Goal: Task Accomplishment & Management: Complete application form

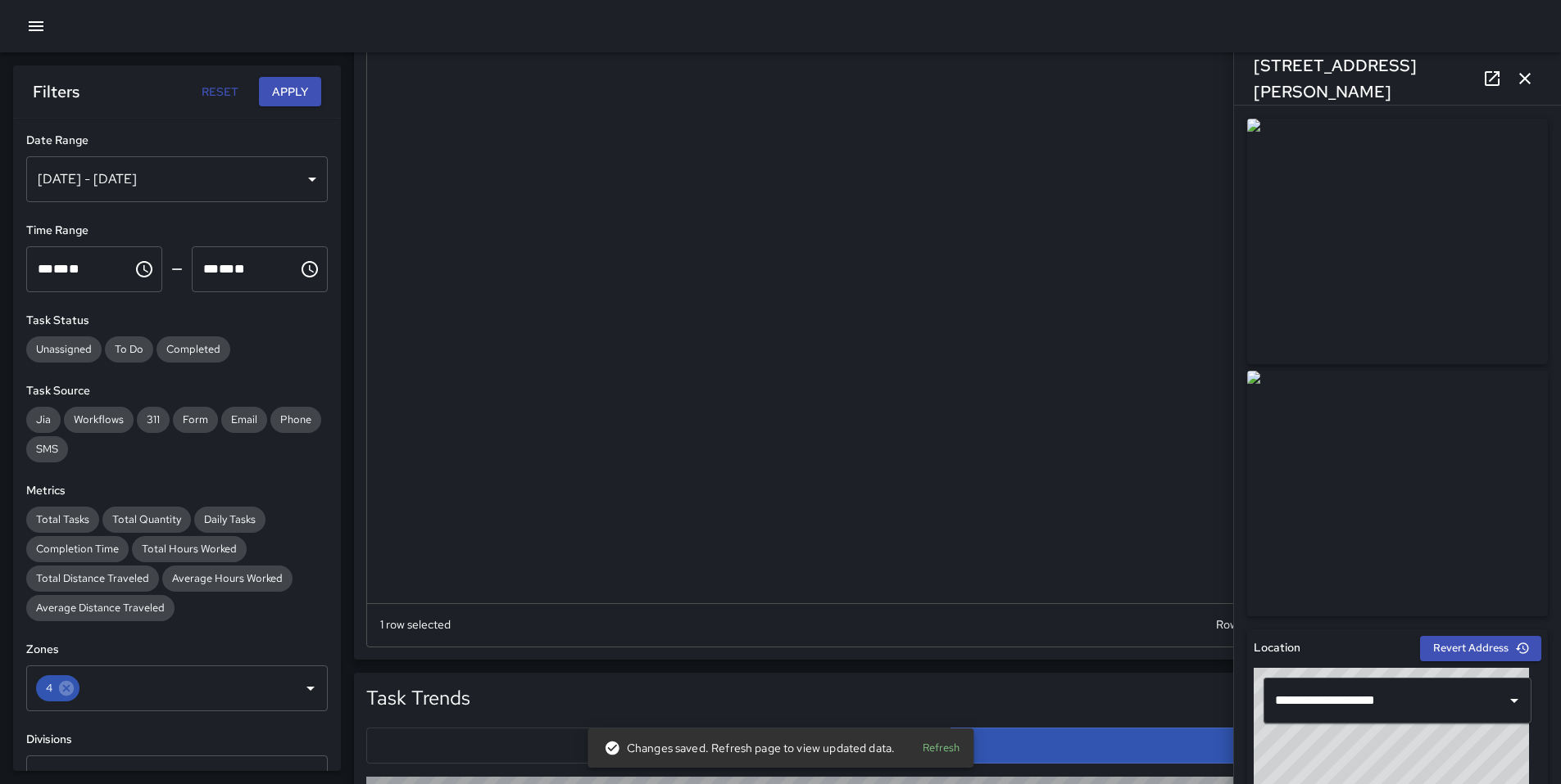
scroll to position [1637, 0]
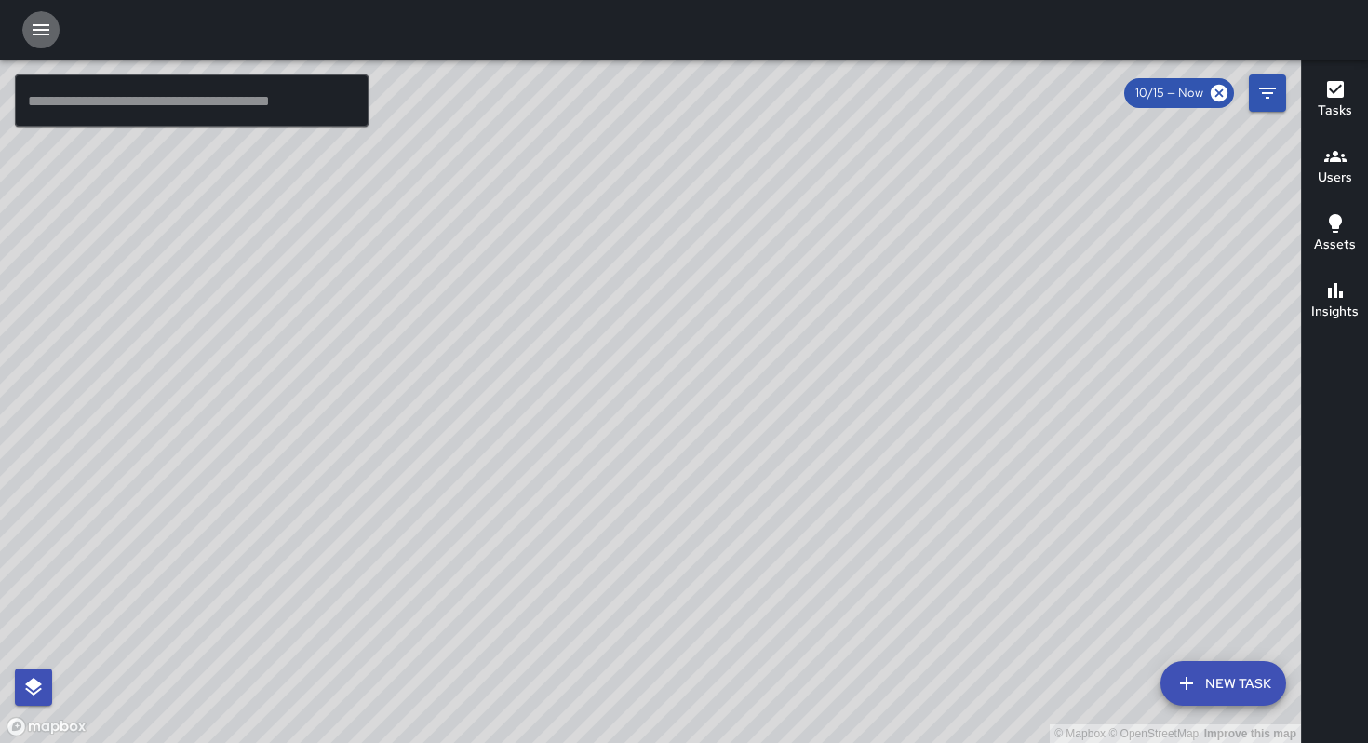
click at [45, 34] on icon "button" at bounding box center [41, 29] width 17 height 11
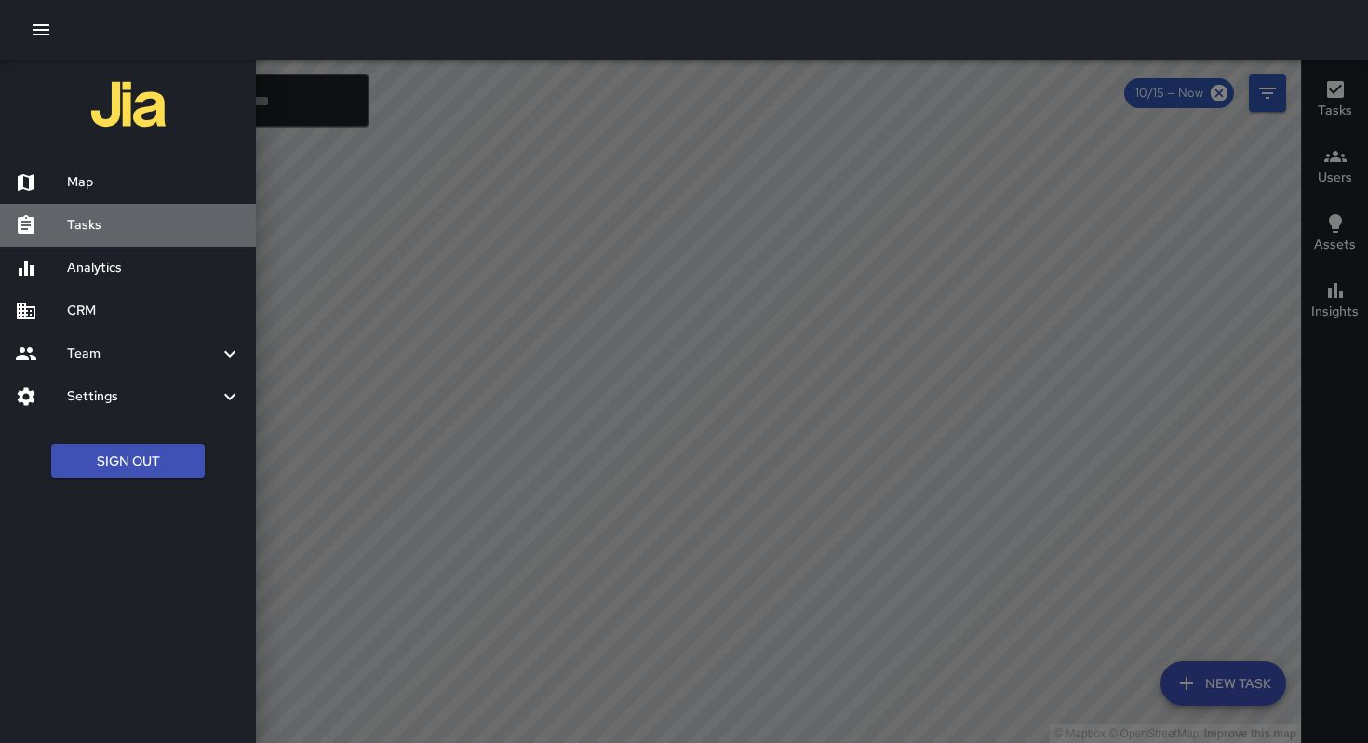
click at [115, 228] on h6 "Tasks" at bounding box center [154, 225] width 174 height 20
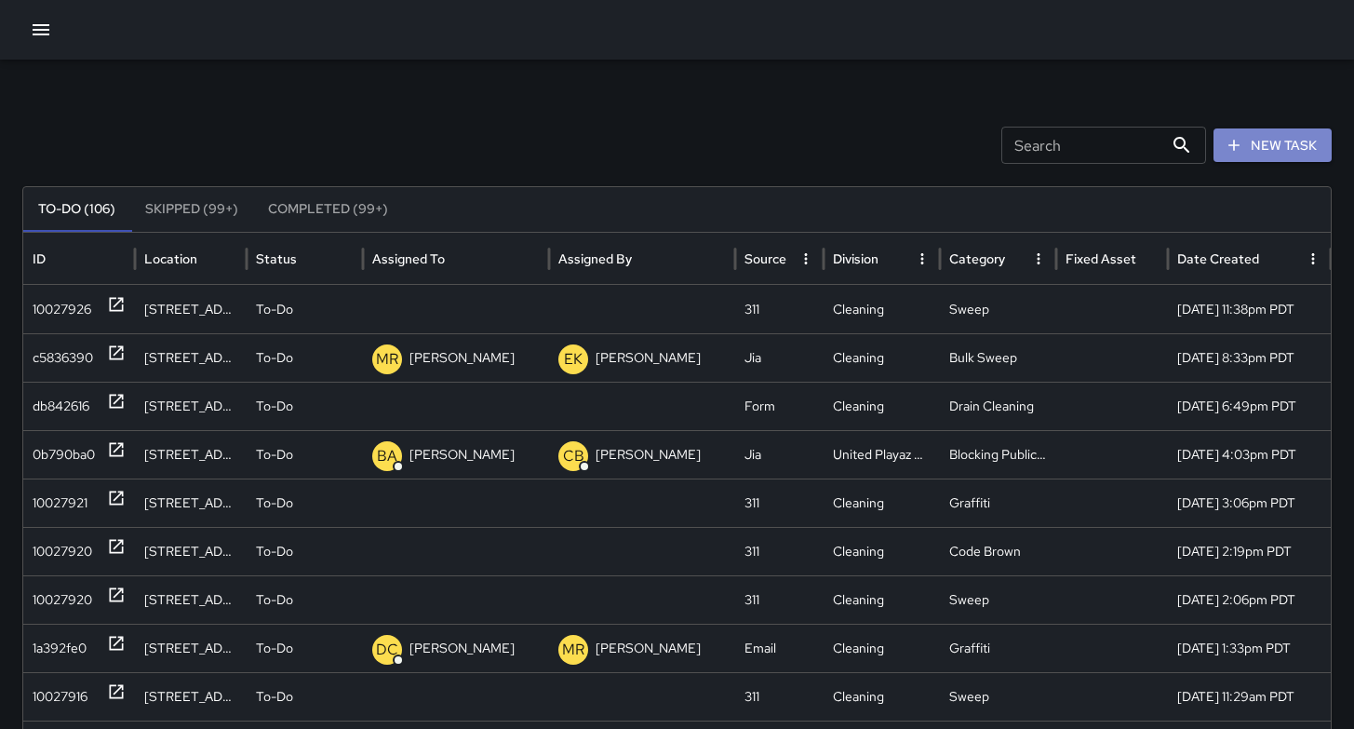
click at [1294, 144] on button "New Task" at bounding box center [1272, 145] width 118 height 34
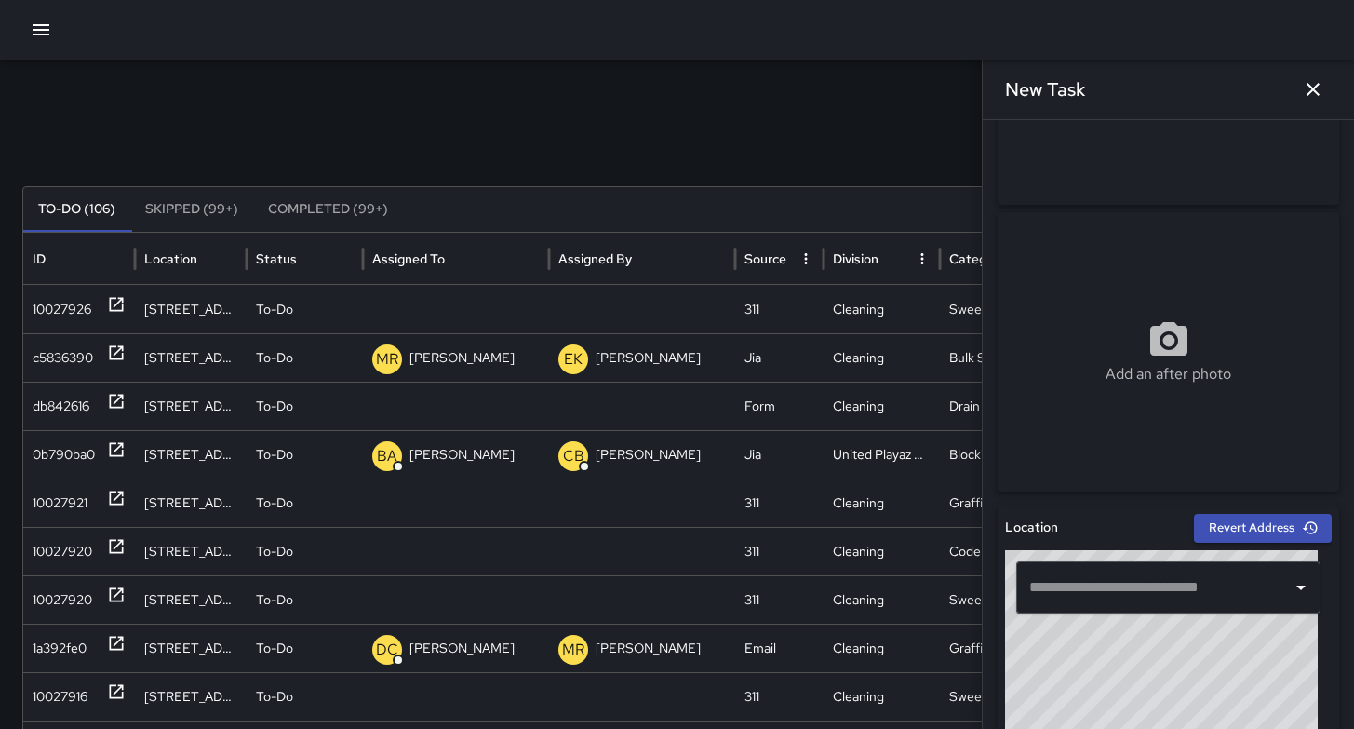
scroll to position [311, 0]
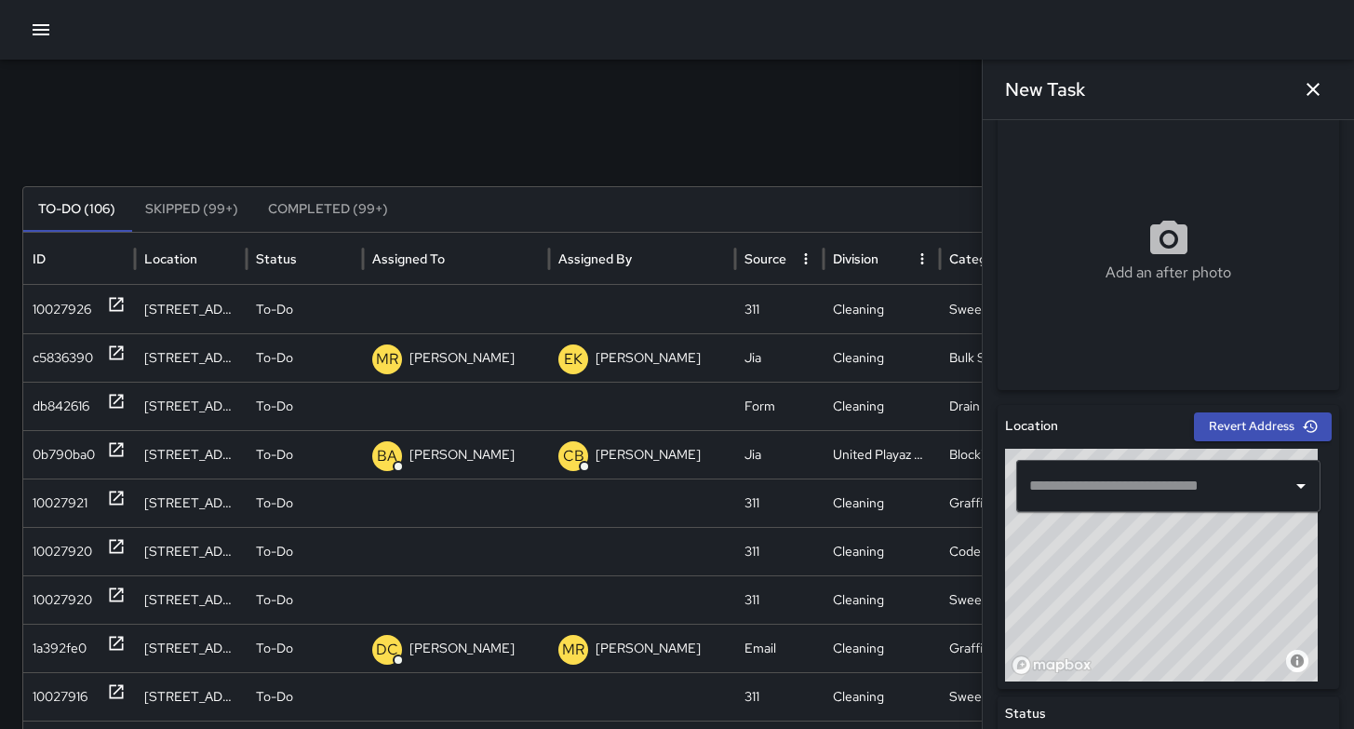
click at [1094, 496] on input "text" at bounding box center [1155, 485] width 260 height 35
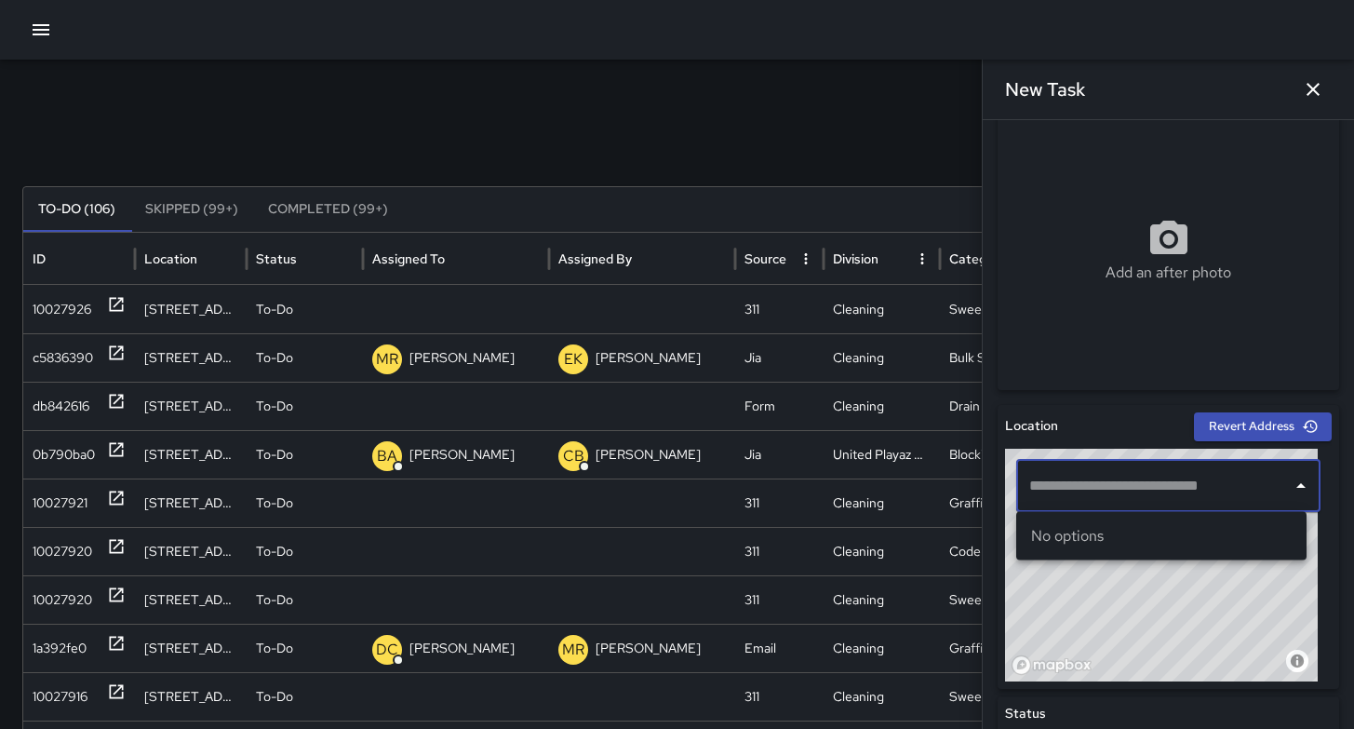
paste input "**********"
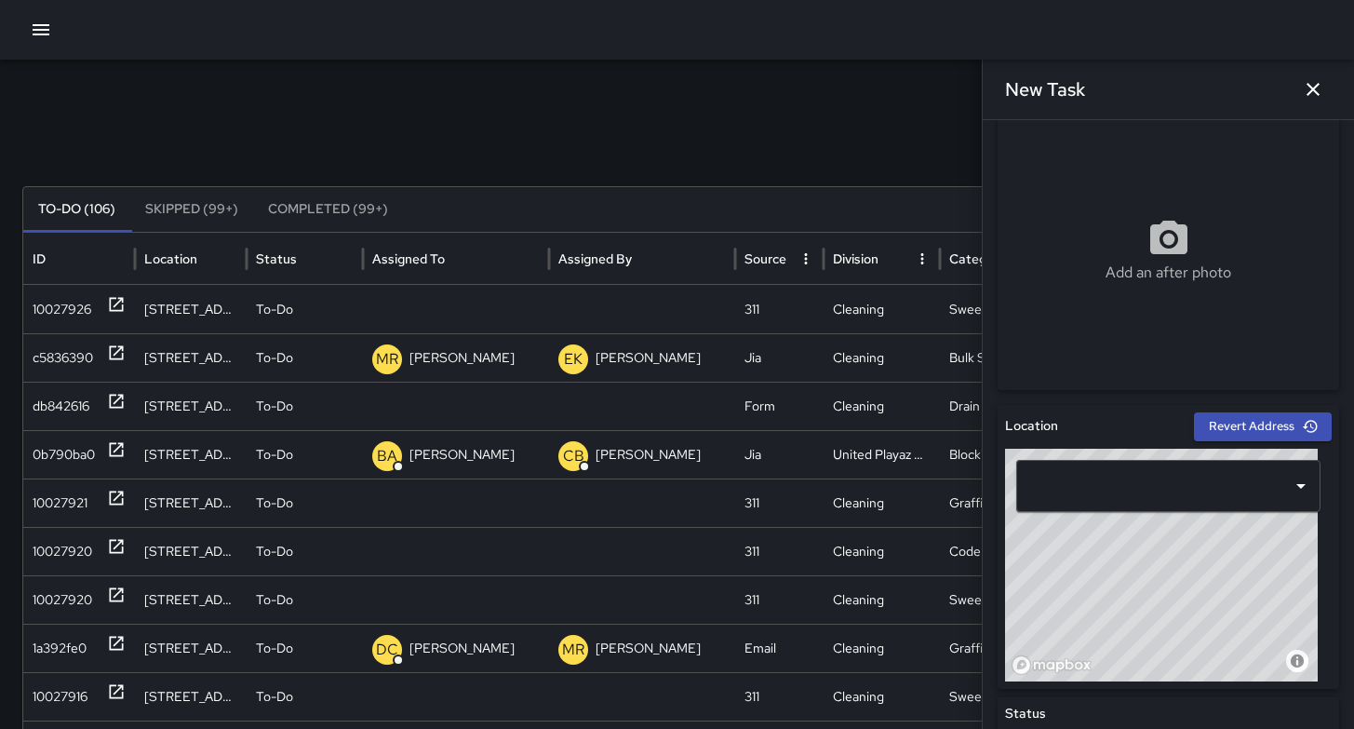
scroll to position [0, 0]
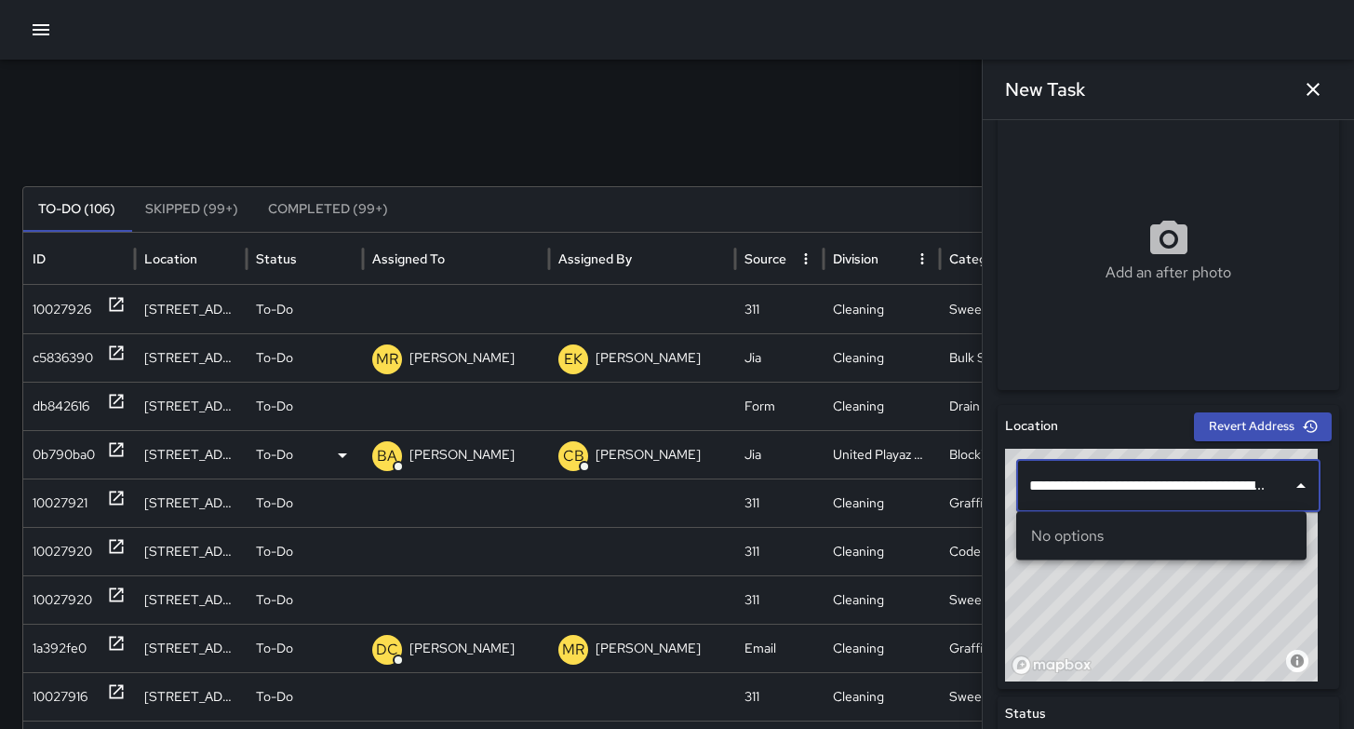
drag, startPoint x: 1110, startPoint y: 480, endPoint x: 975, endPoint y: 471, distance: 135.3
click at [975, 471] on div "Search Search New Task To-Do (106) Skipped (99+) Completed (99+) ID Location St…" at bounding box center [677, 588] width 1354 height 1056
paste input "********"
click at [1199, 486] on input "text" at bounding box center [1148, 485] width 246 height 35
type input "**********"
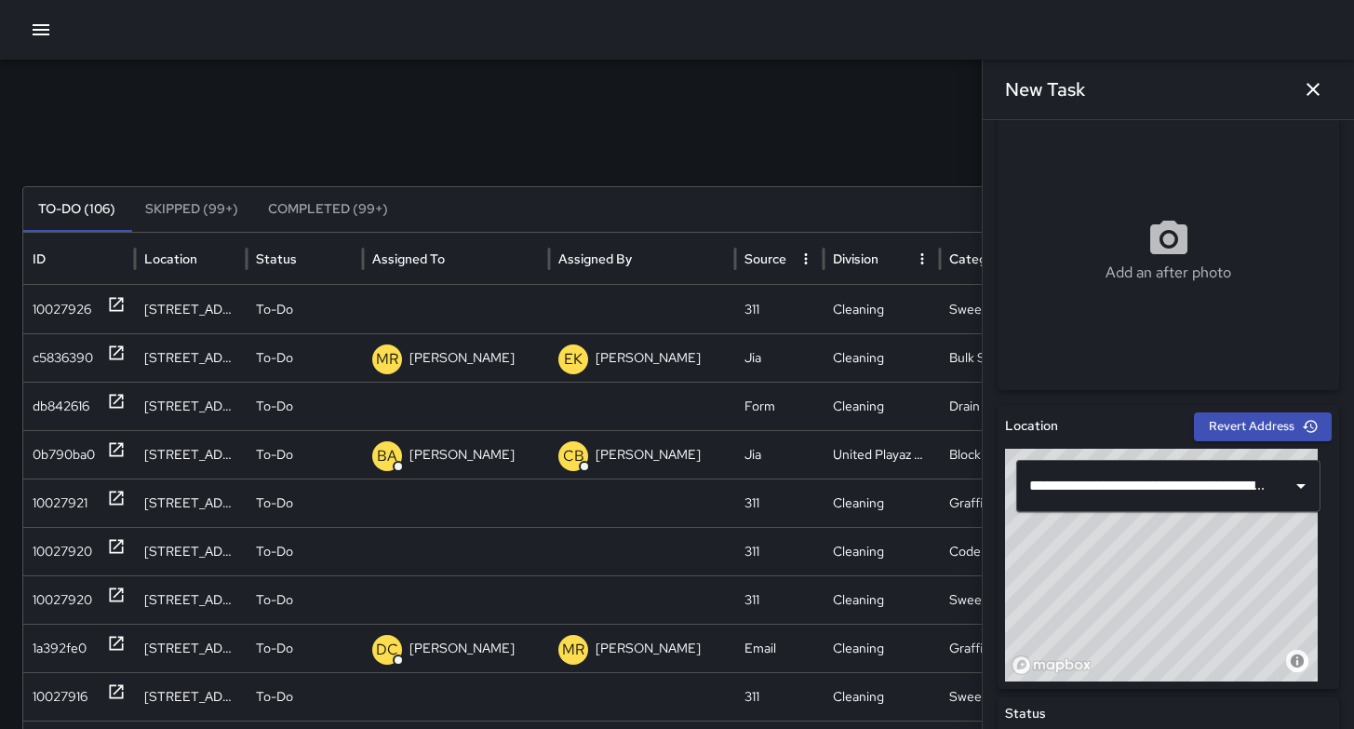
click at [761, 163] on div "Search Search New Task" at bounding box center [676, 145] width 1309 height 37
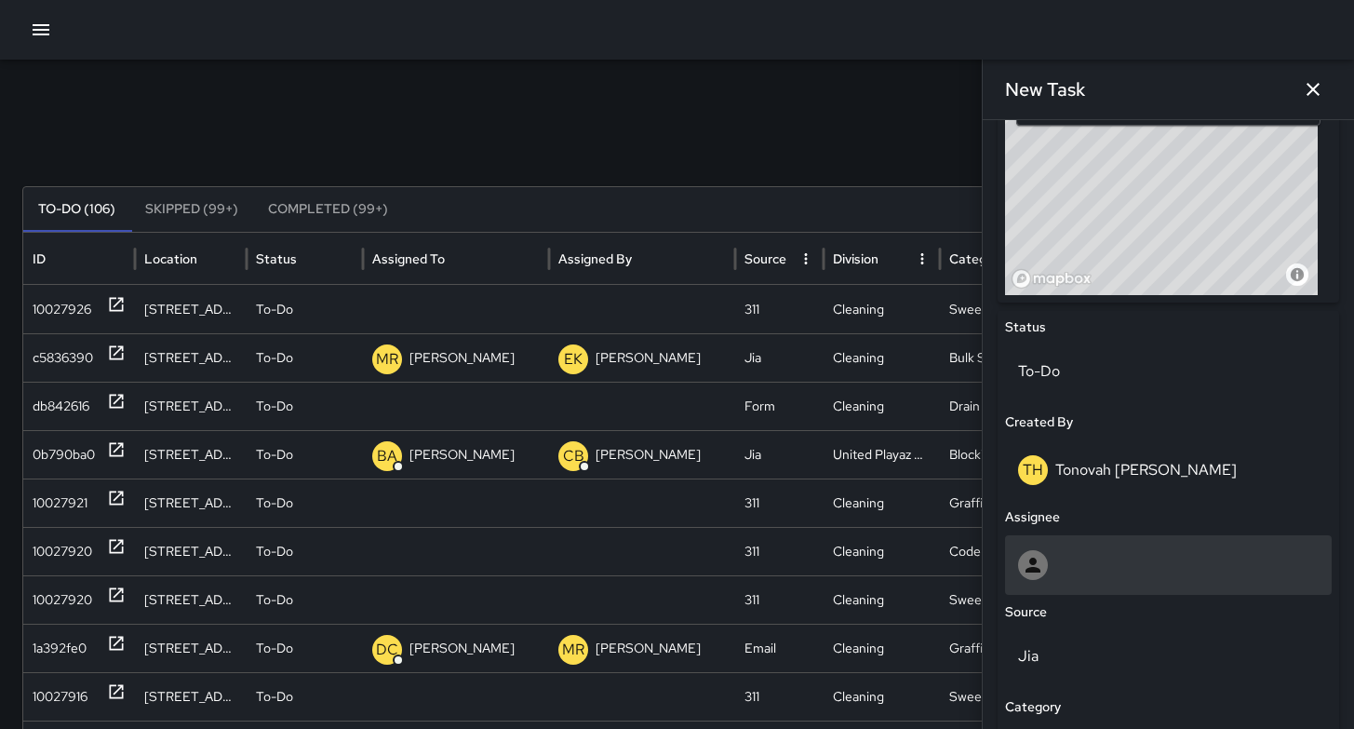
scroll to position [698, 0]
click at [1096, 549] on div at bounding box center [1168, 564] width 301 height 30
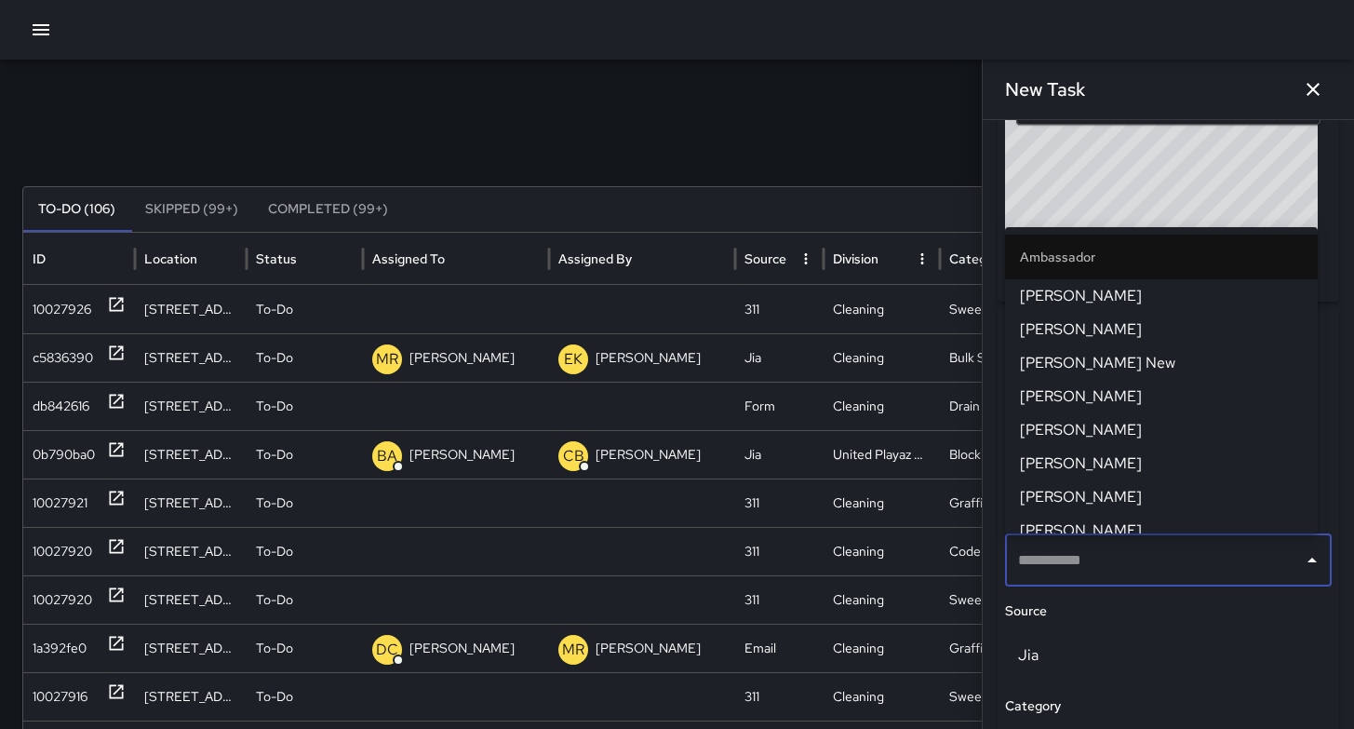
click at [773, 161] on div "Search Search New Task" at bounding box center [676, 145] width 1309 height 37
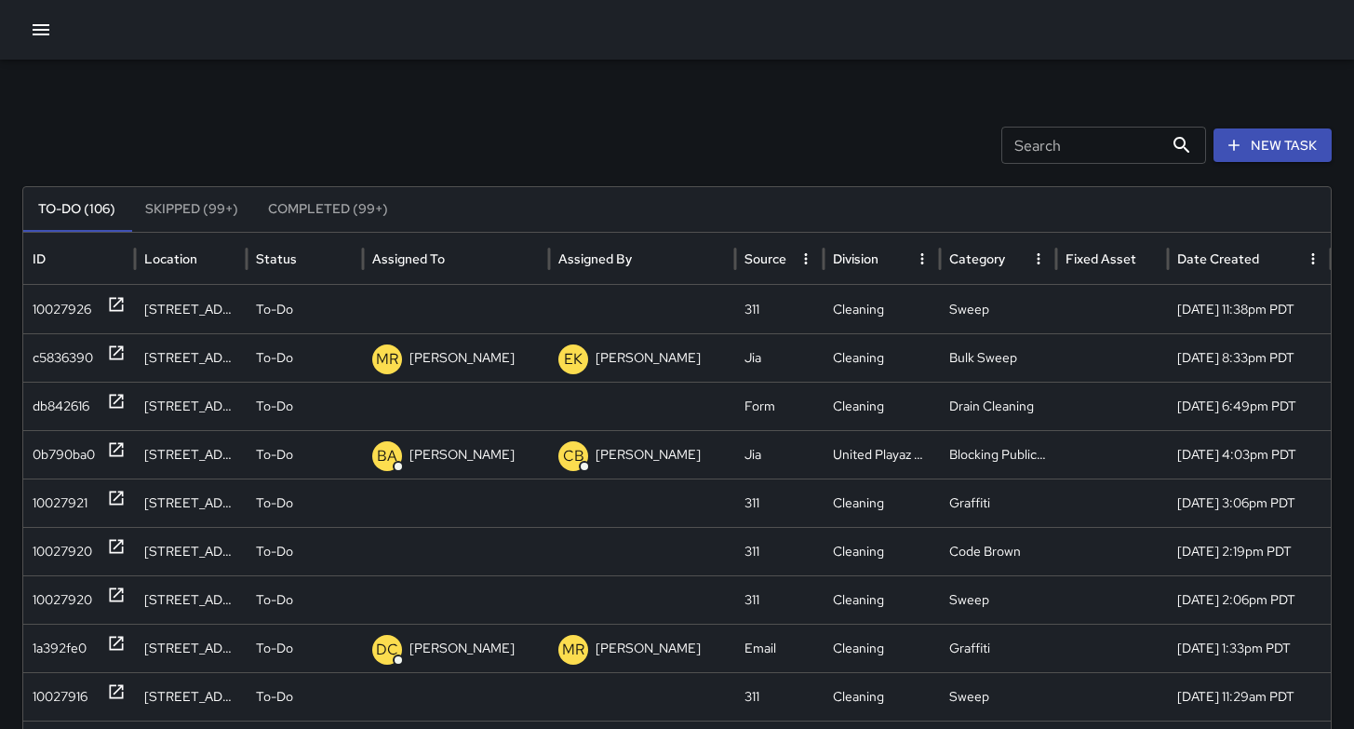
click at [1243, 145] on icon "button" at bounding box center [1234, 145] width 19 height 19
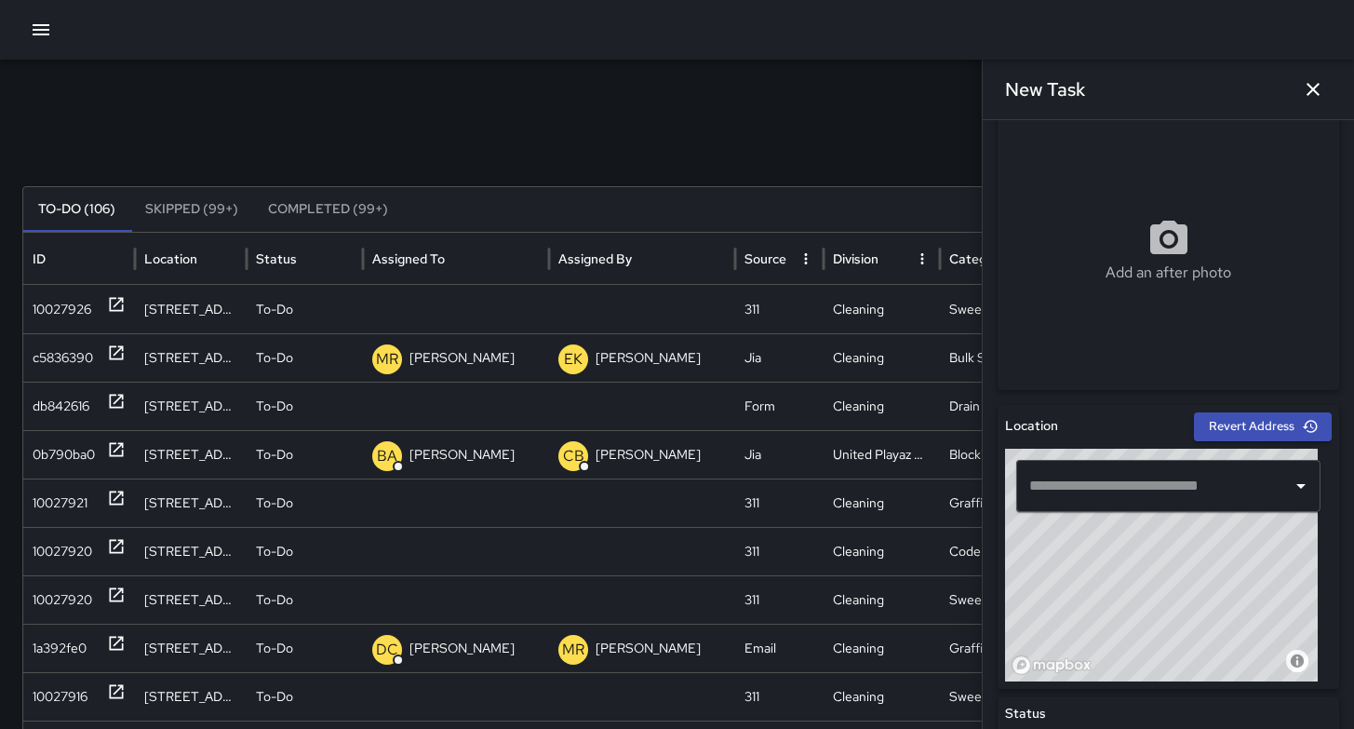
scroll to position [386, 0]
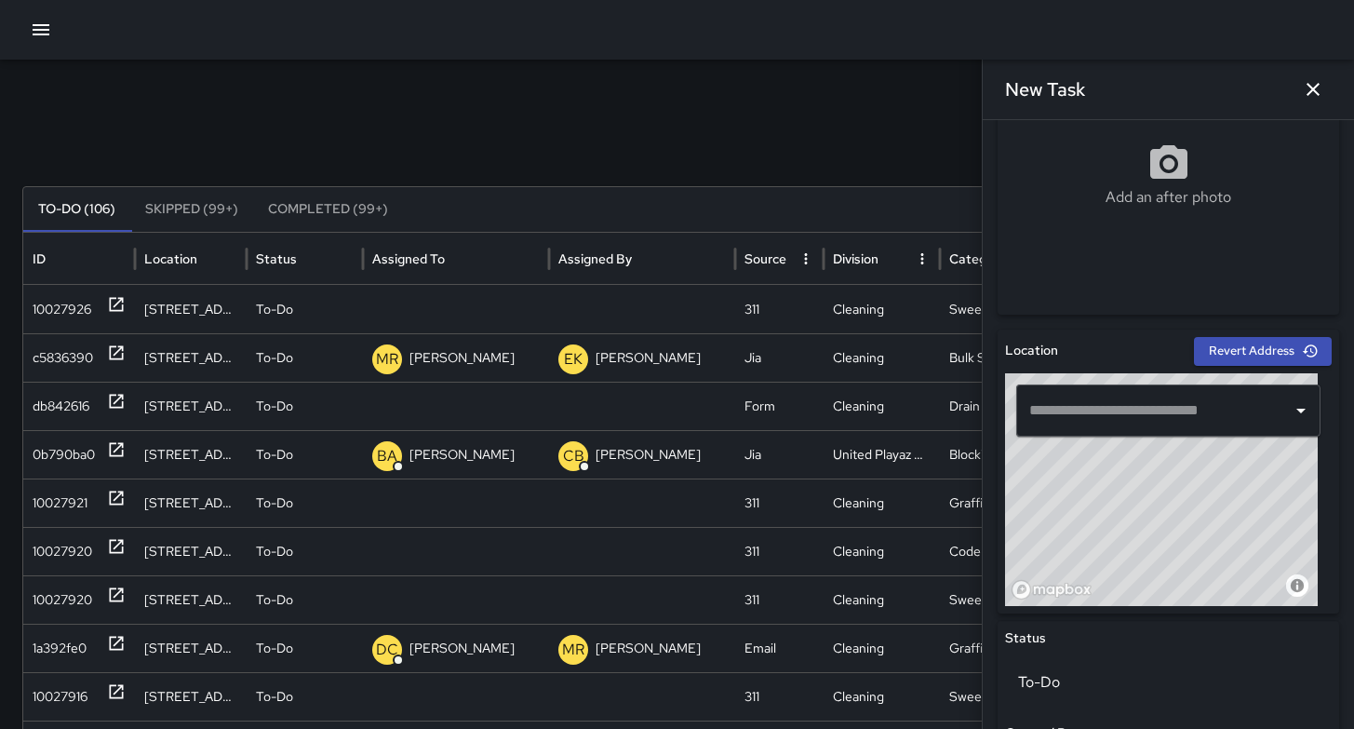
click at [1105, 388] on div "​" at bounding box center [1168, 410] width 304 height 52
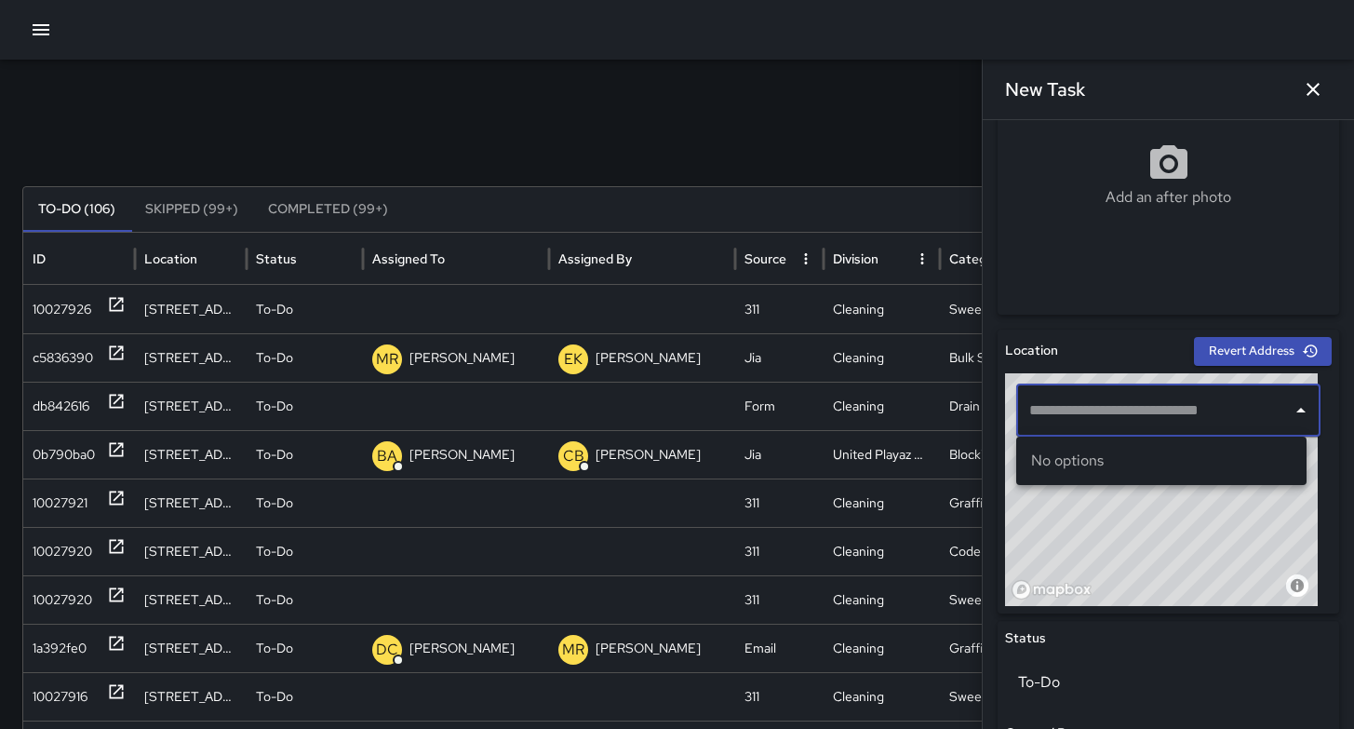
paste input "**********"
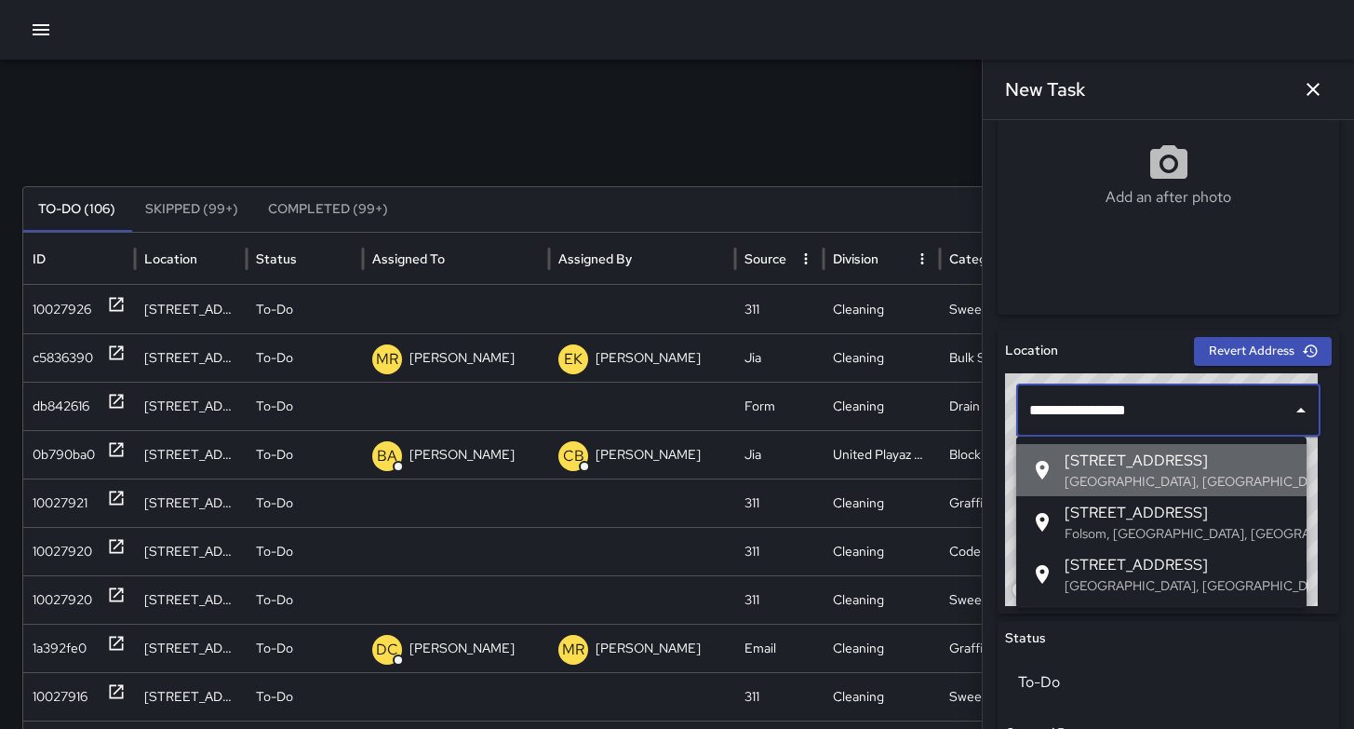
click at [1107, 483] on p "San Francisco, CA, USA" at bounding box center [1178, 481] width 227 height 19
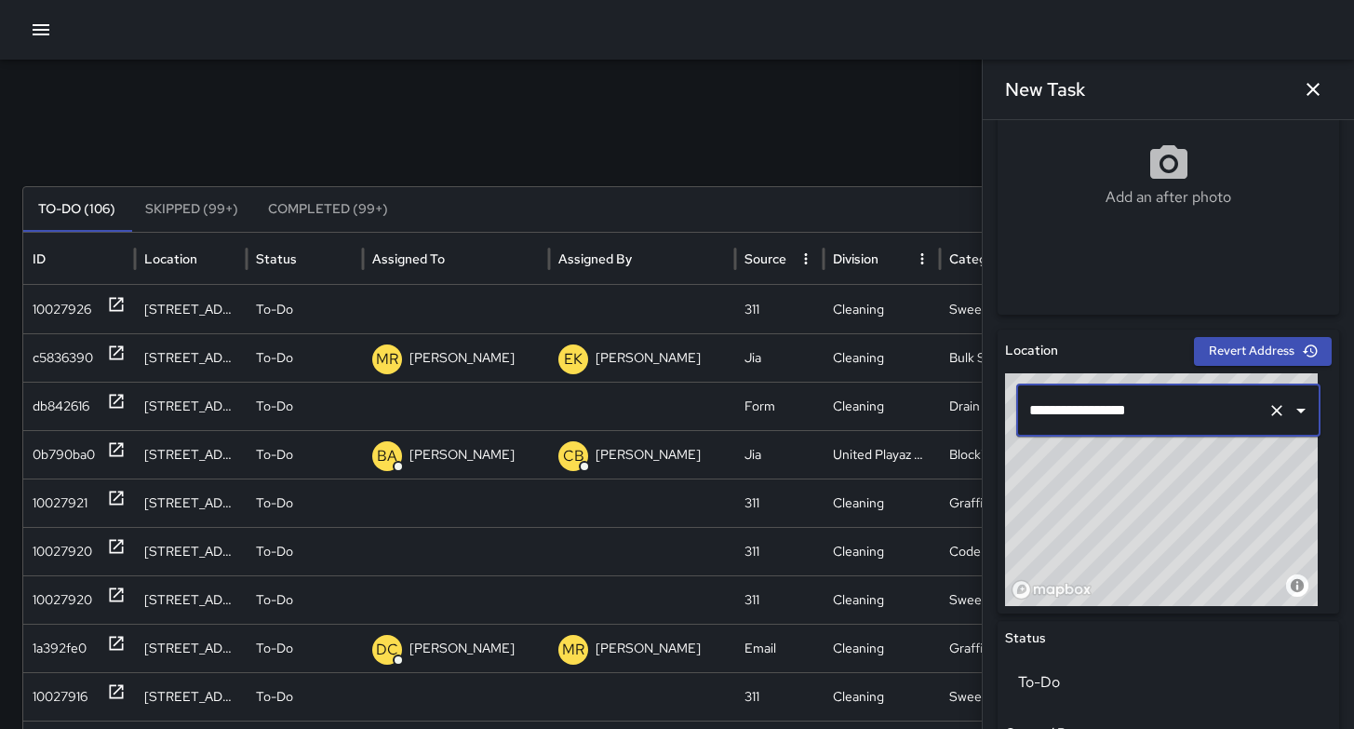
click at [1056, 415] on input "**********" at bounding box center [1142, 410] width 235 height 35
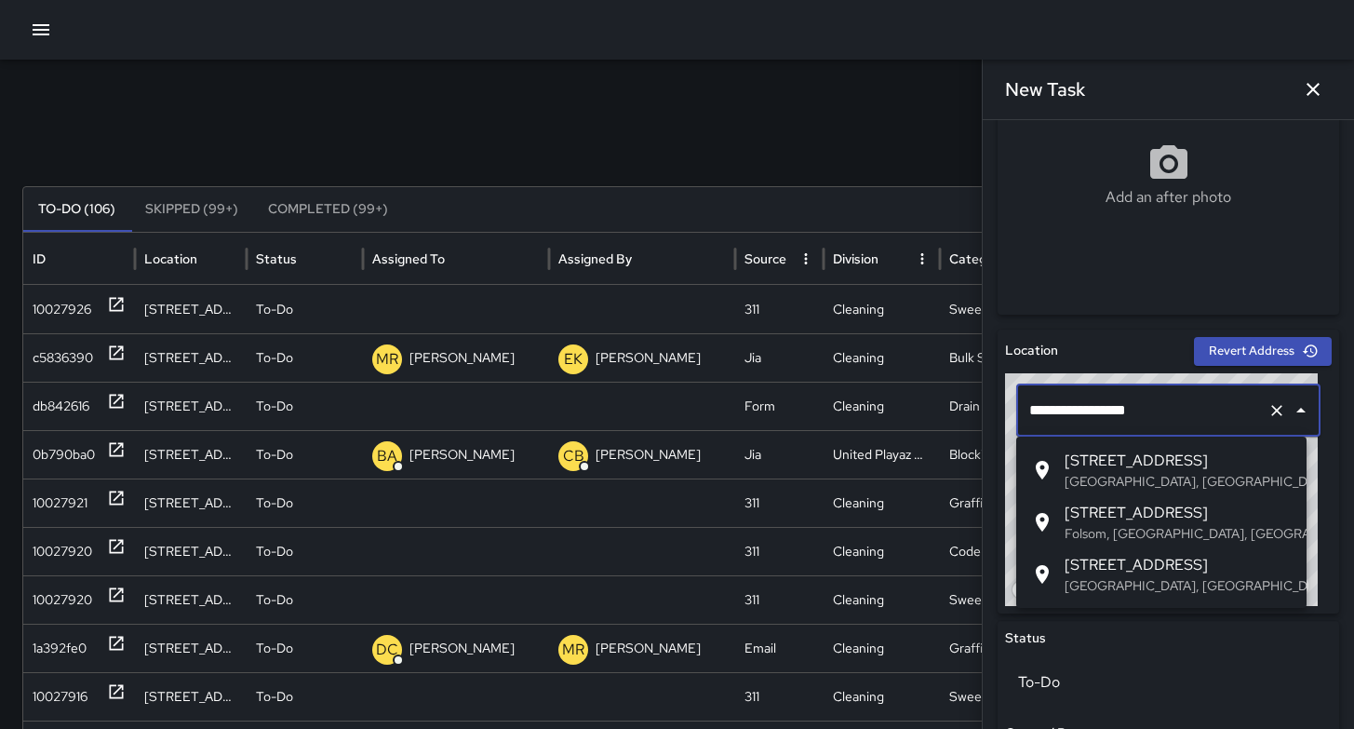
click at [1088, 480] on p "San Francisco, CA, USA" at bounding box center [1178, 481] width 227 height 19
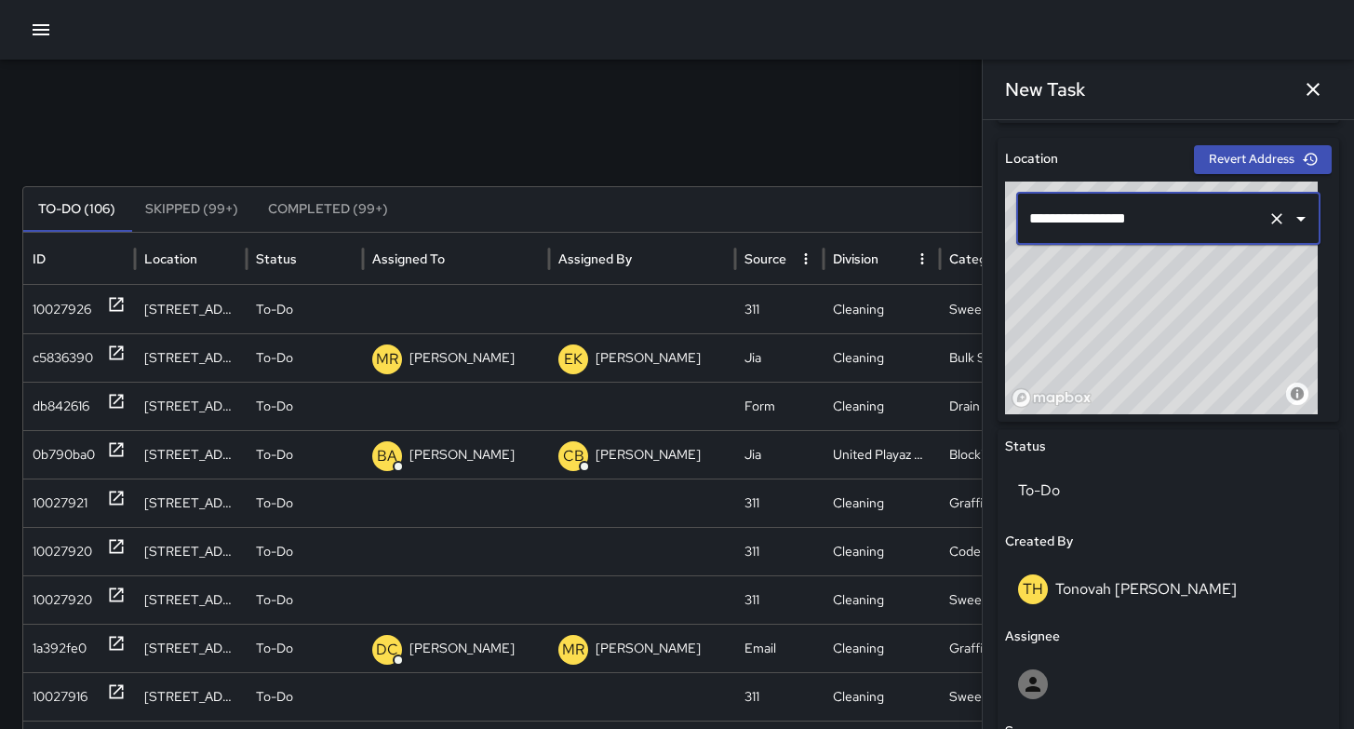
scroll to position [923, 0]
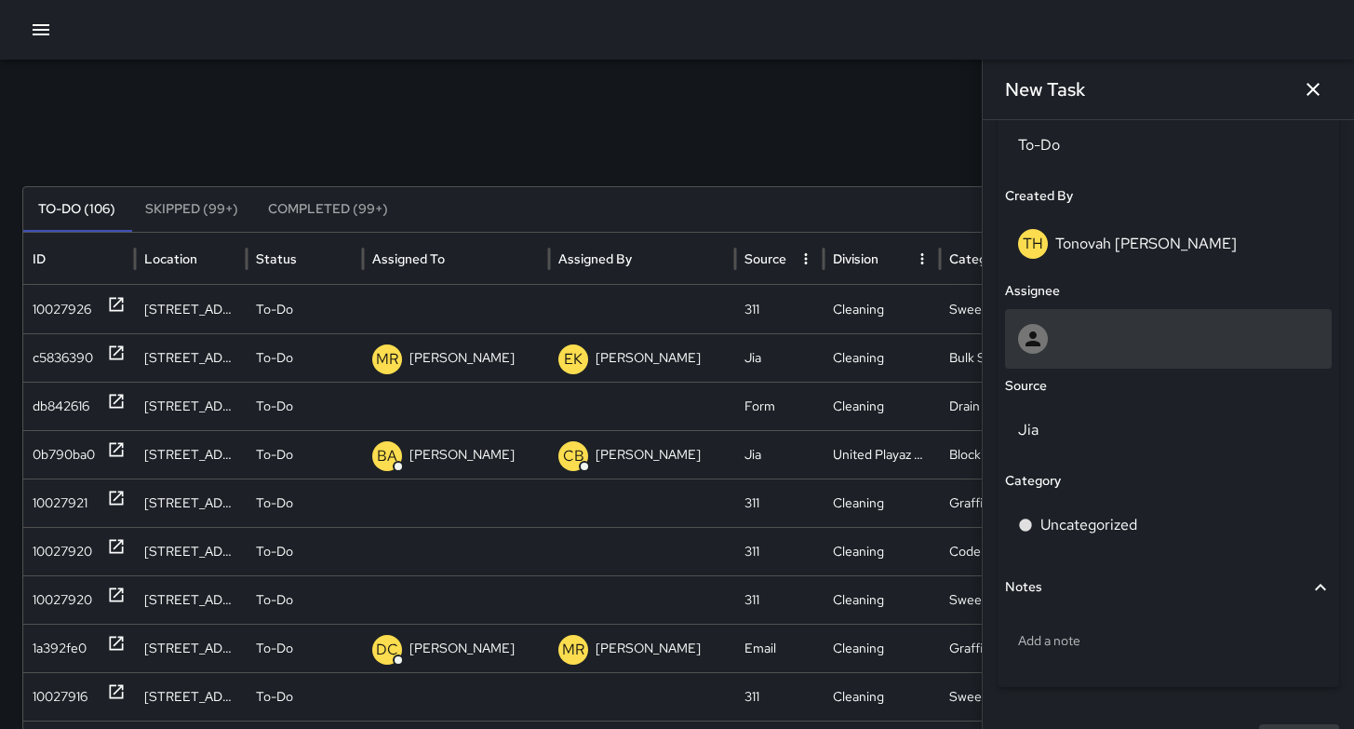
type input "**********"
click at [1074, 364] on div at bounding box center [1168, 339] width 327 height 60
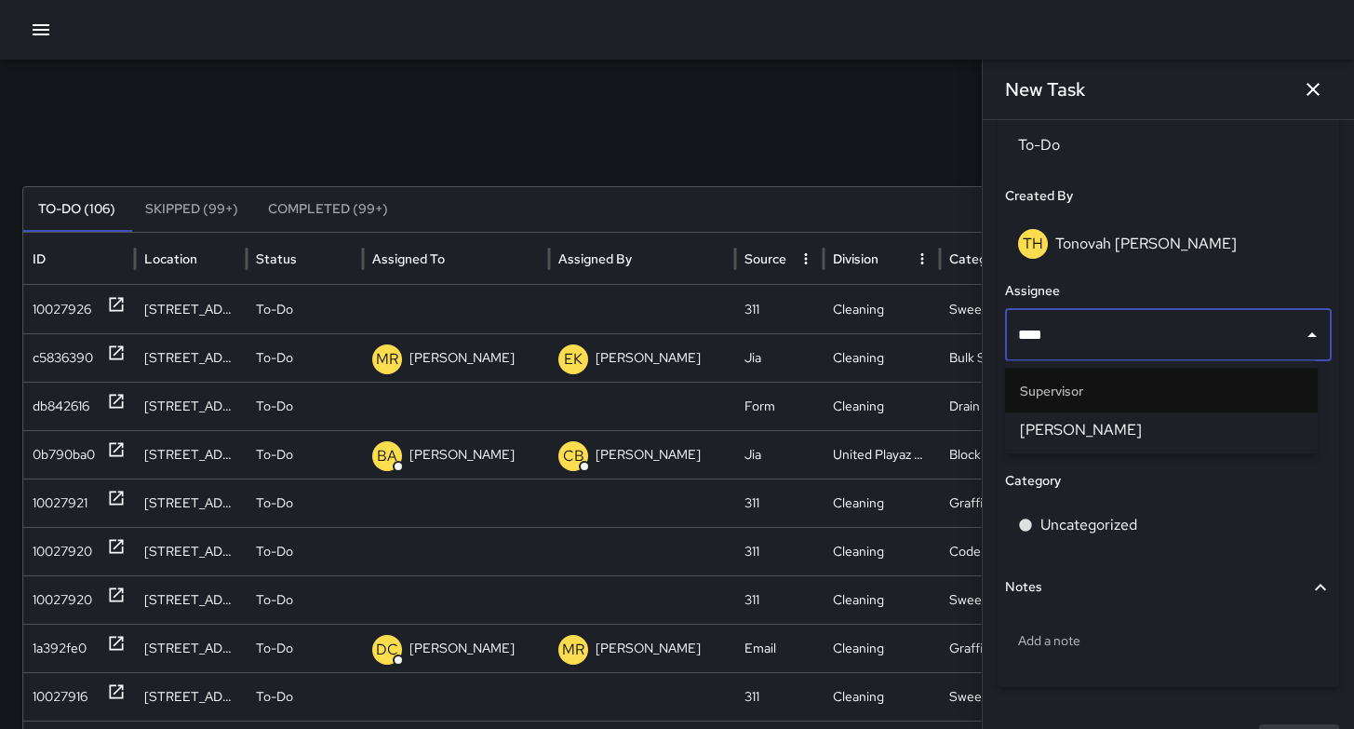
type input "*****"
click at [1084, 445] on li "Bryan Alexander" at bounding box center [1161, 430] width 313 height 34
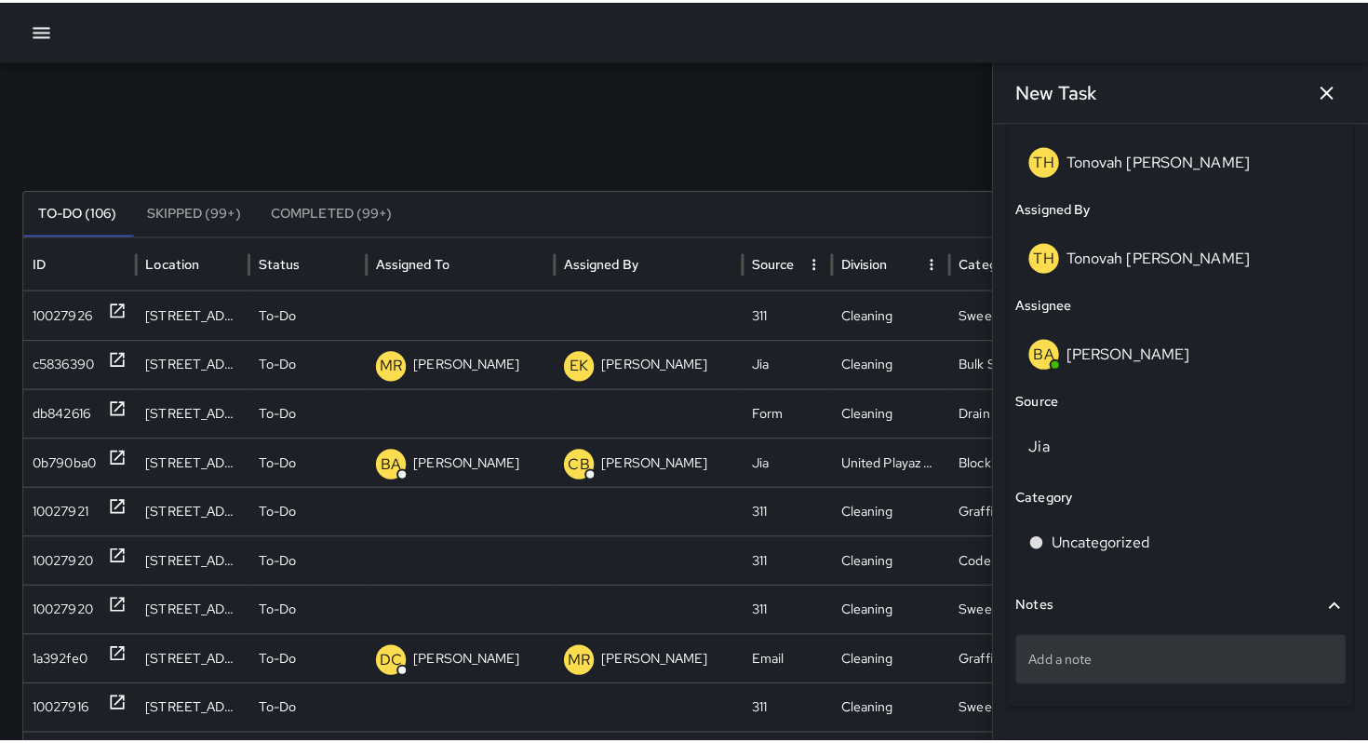
scroll to position [1062, 0]
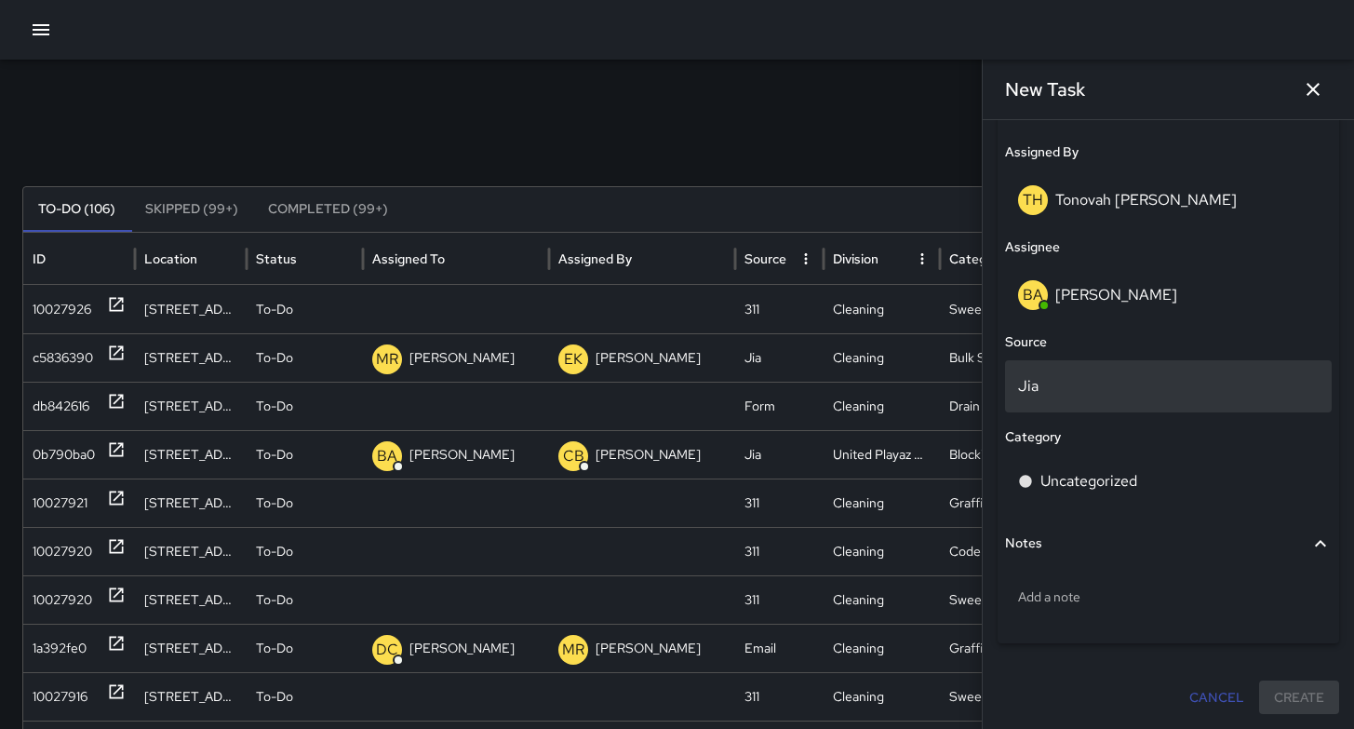
click at [1045, 391] on p "Jia" at bounding box center [1168, 386] width 301 height 22
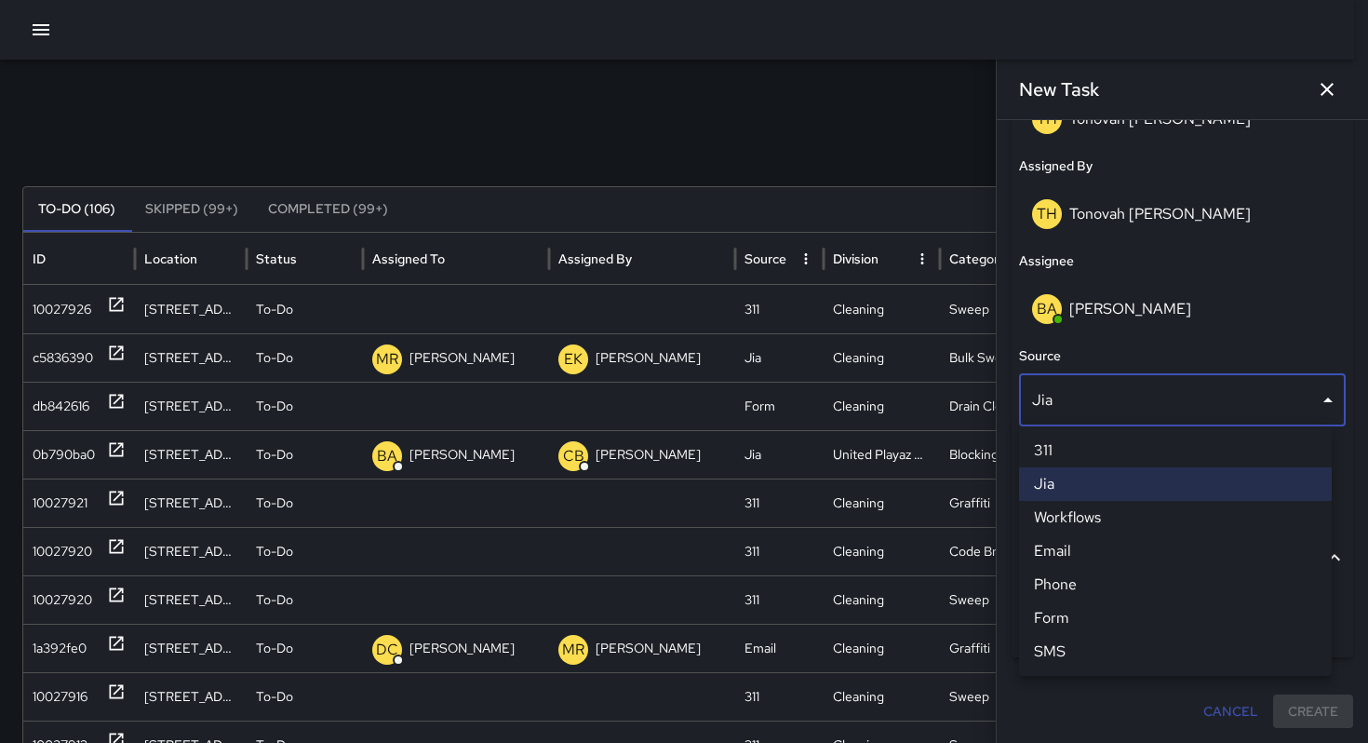
click at [1069, 556] on li "Email" at bounding box center [1175, 551] width 313 height 34
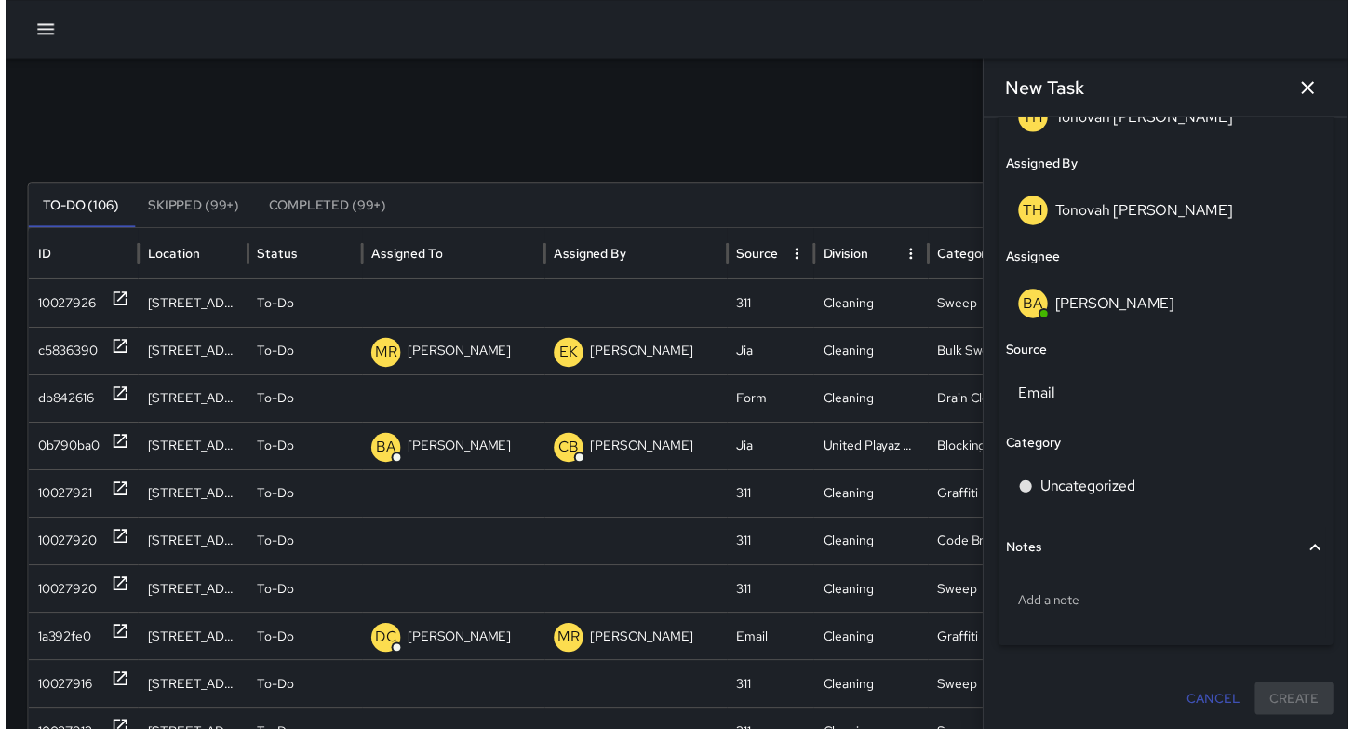
scroll to position [1062, 0]
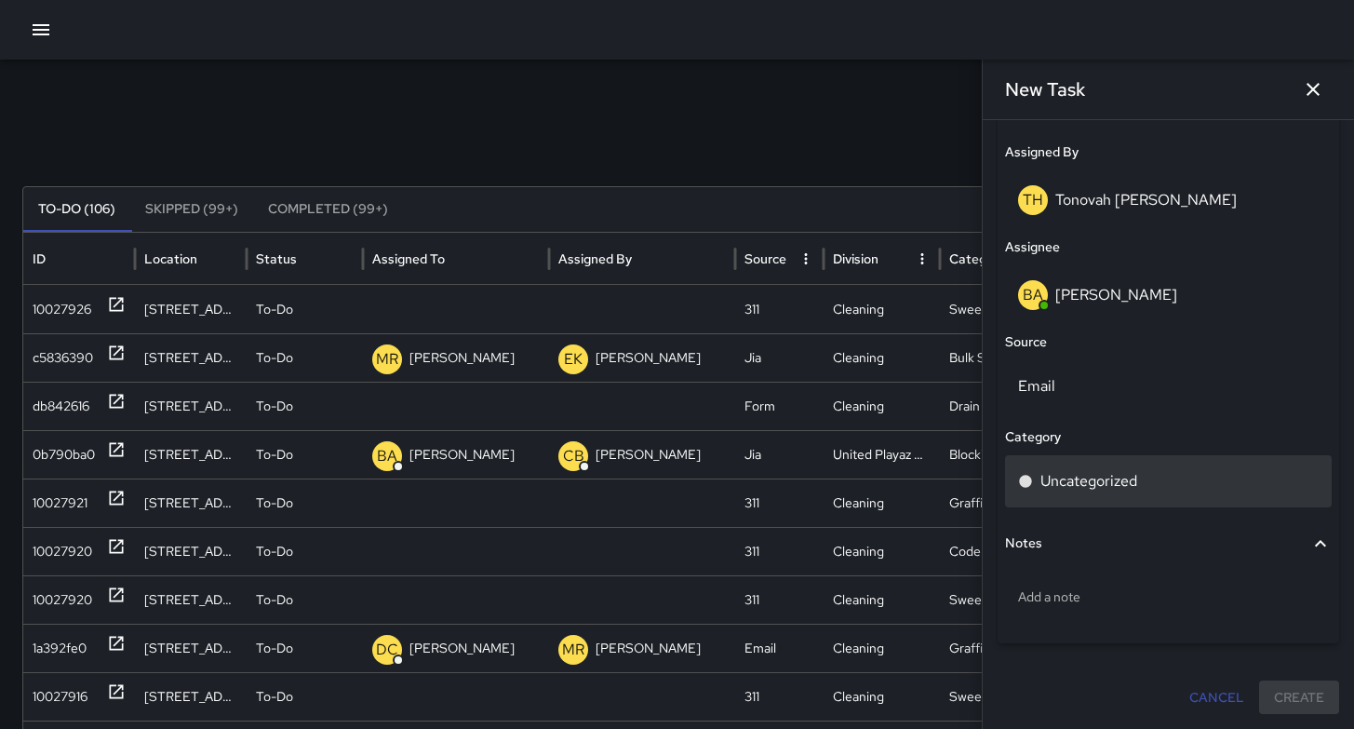
click at [1094, 481] on p "Uncategorized" at bounding box center [1088, 481] width 97 height 22
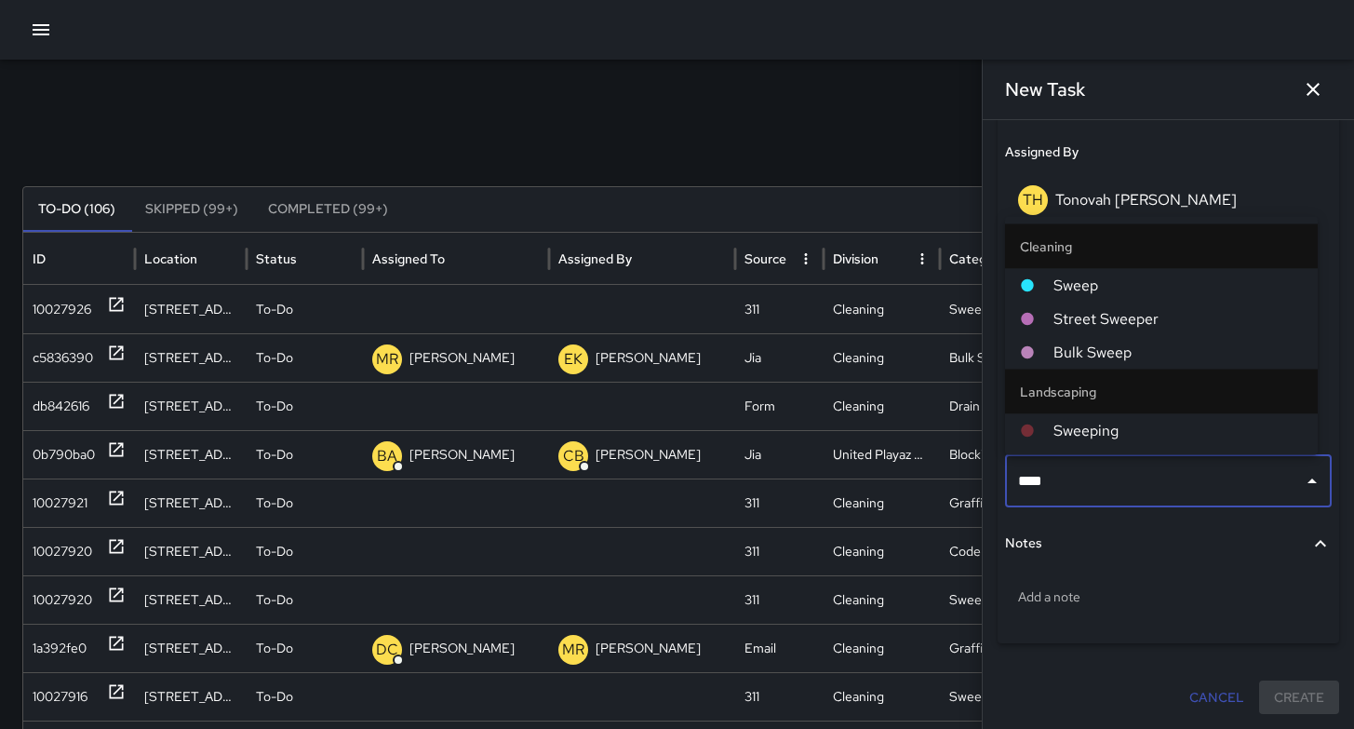
type input "*****"
click at [1106, 284] on span "Sweep" at bounding box center [1177, 286] width 249 height 22
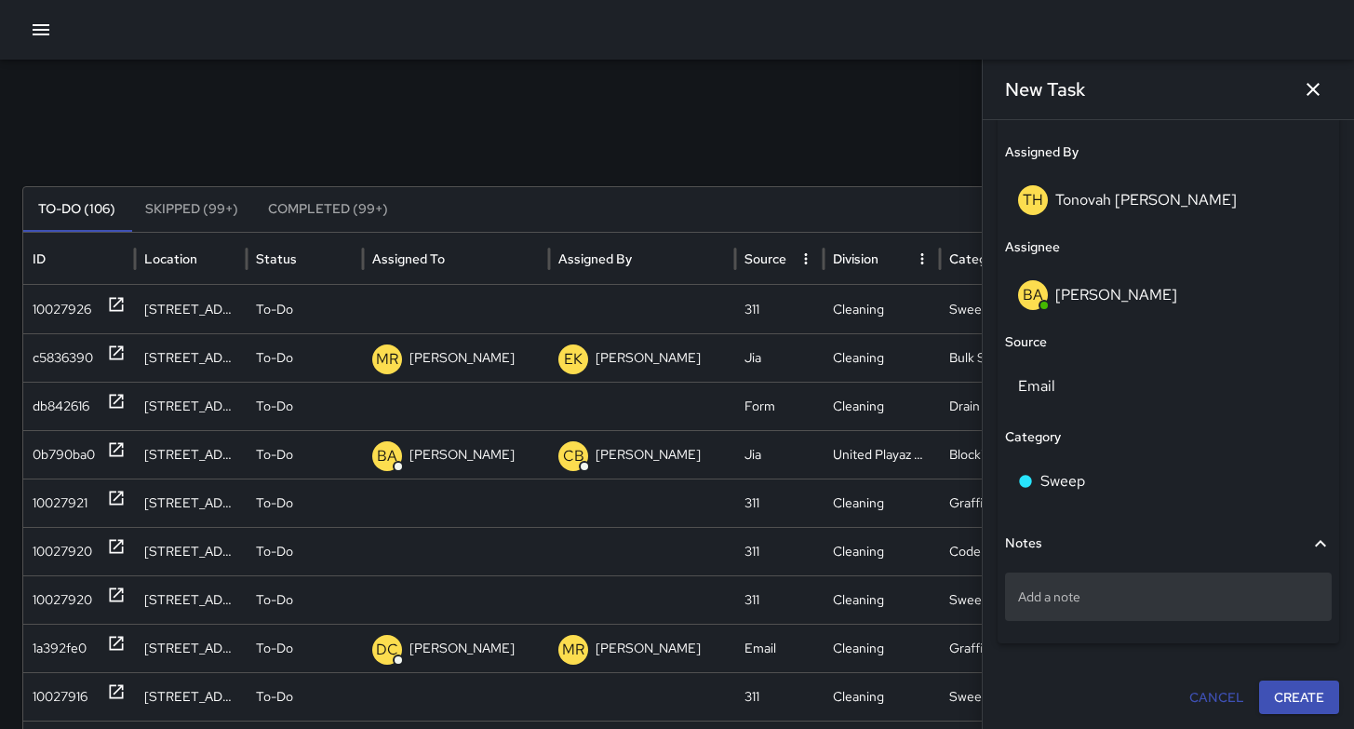
click at [1037, 599] on p "Add a note" at bounding box center [1168, 596] width 301 height 19
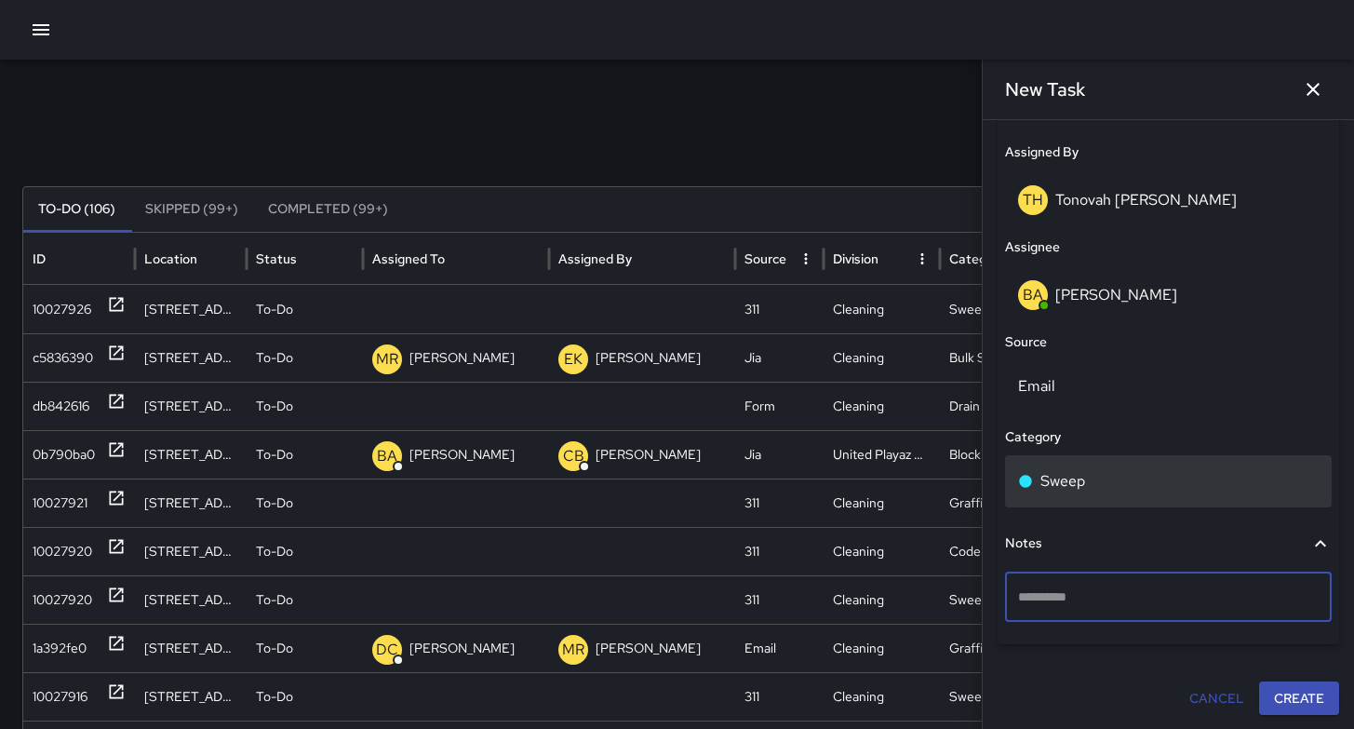
type textarea "**********"
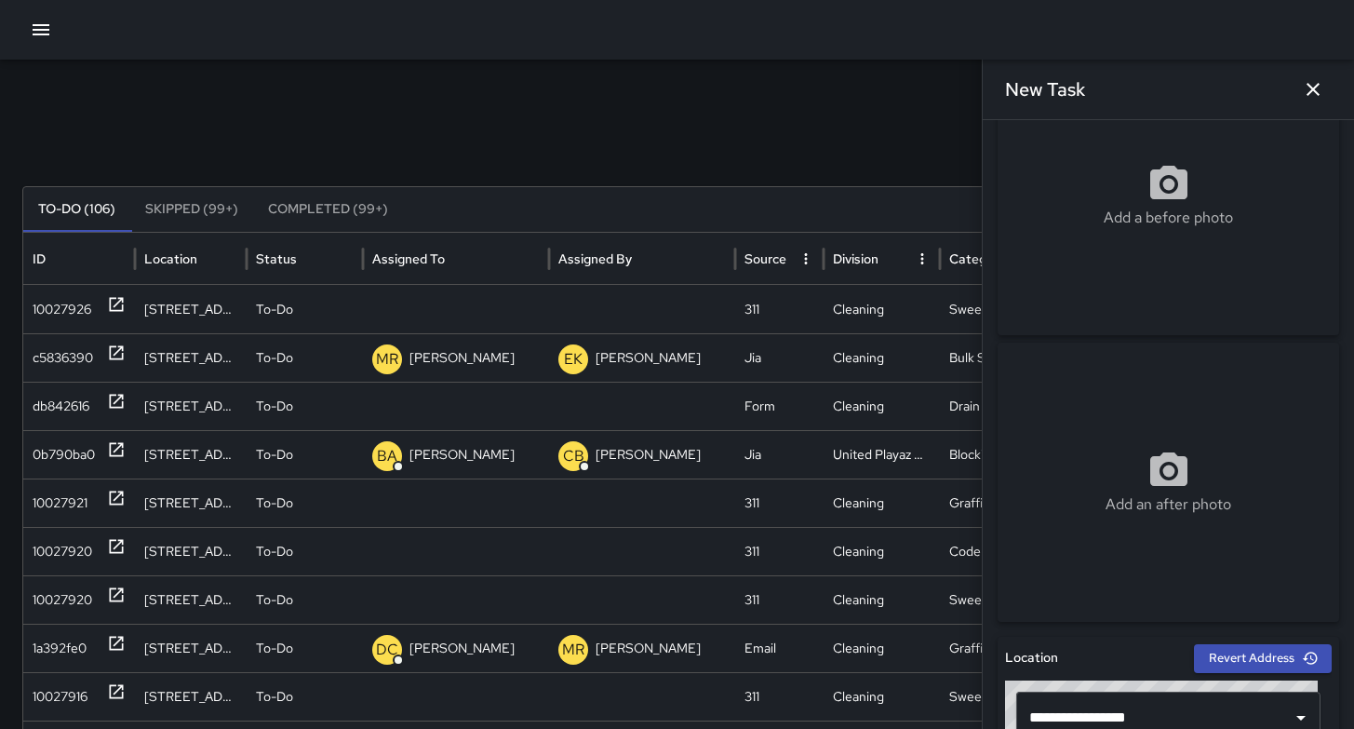
scroll to position [0, 0]
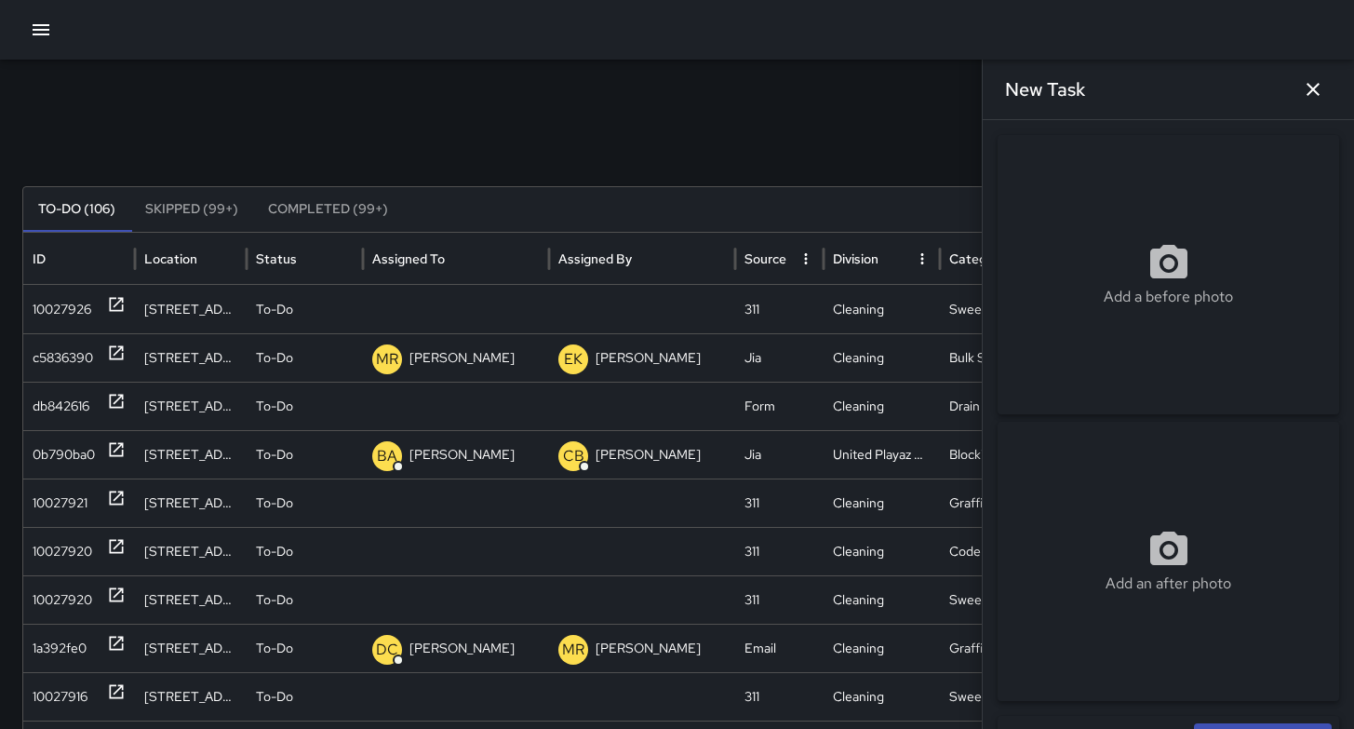
click at [1154, 332] on div "Add a before photo" at bounding box center [1169, 274] width 342 height 279
type input "**********"
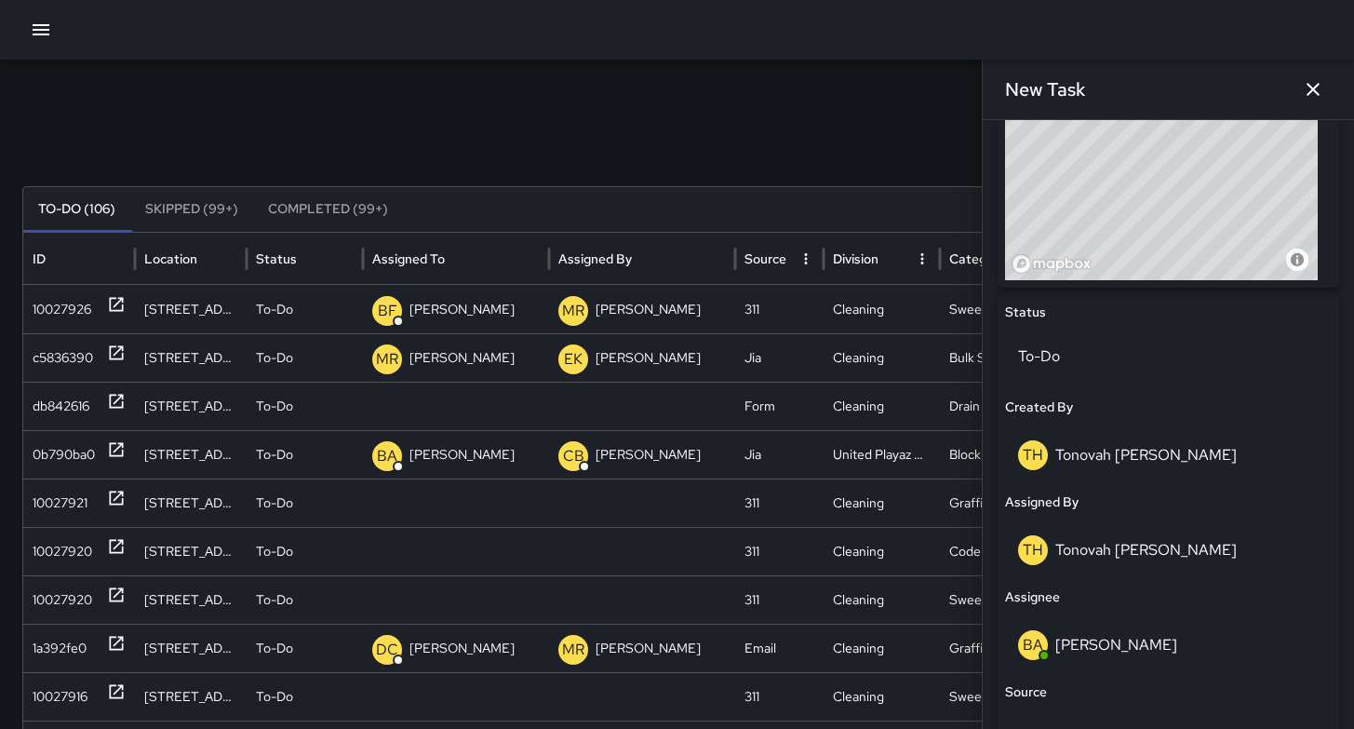
scroll to position [1048, 0]
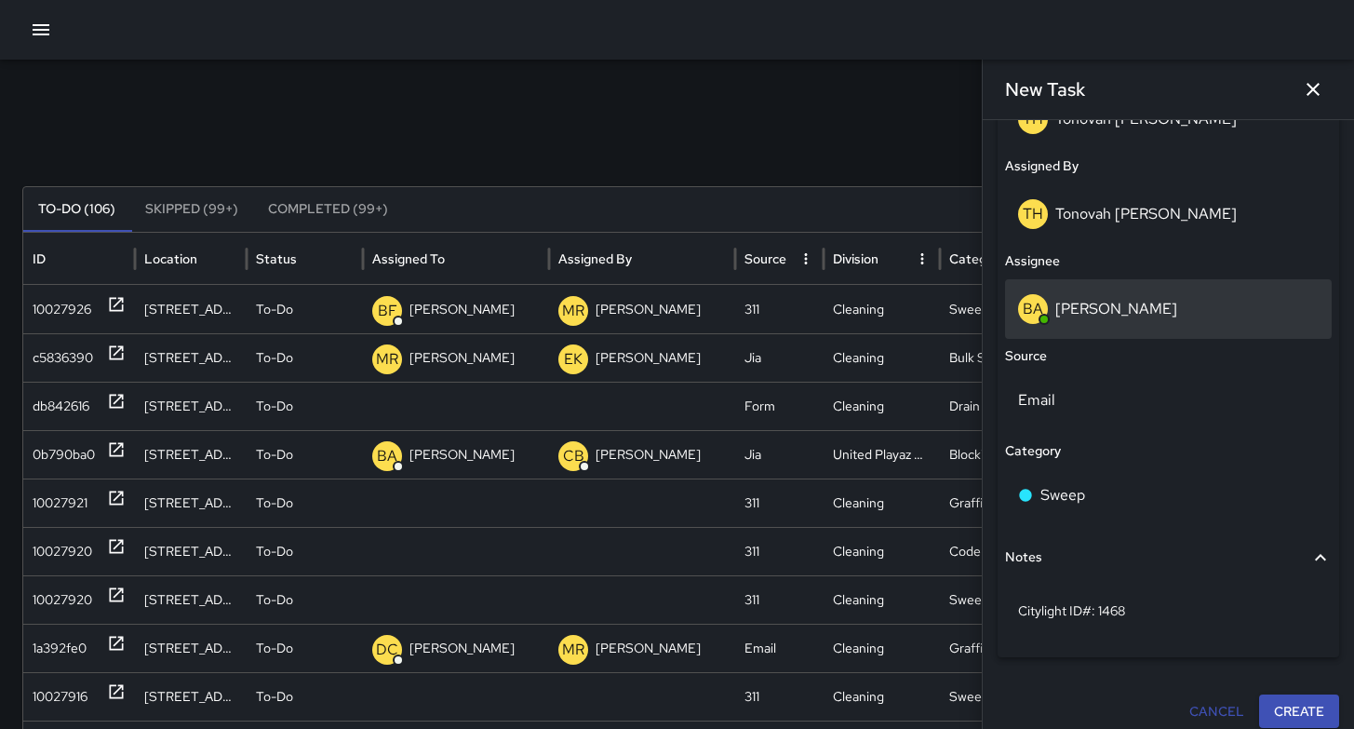
click at [1104, 299] on p "Bryan Alexander" at bounding box center [1116, 309] width 122 height 20
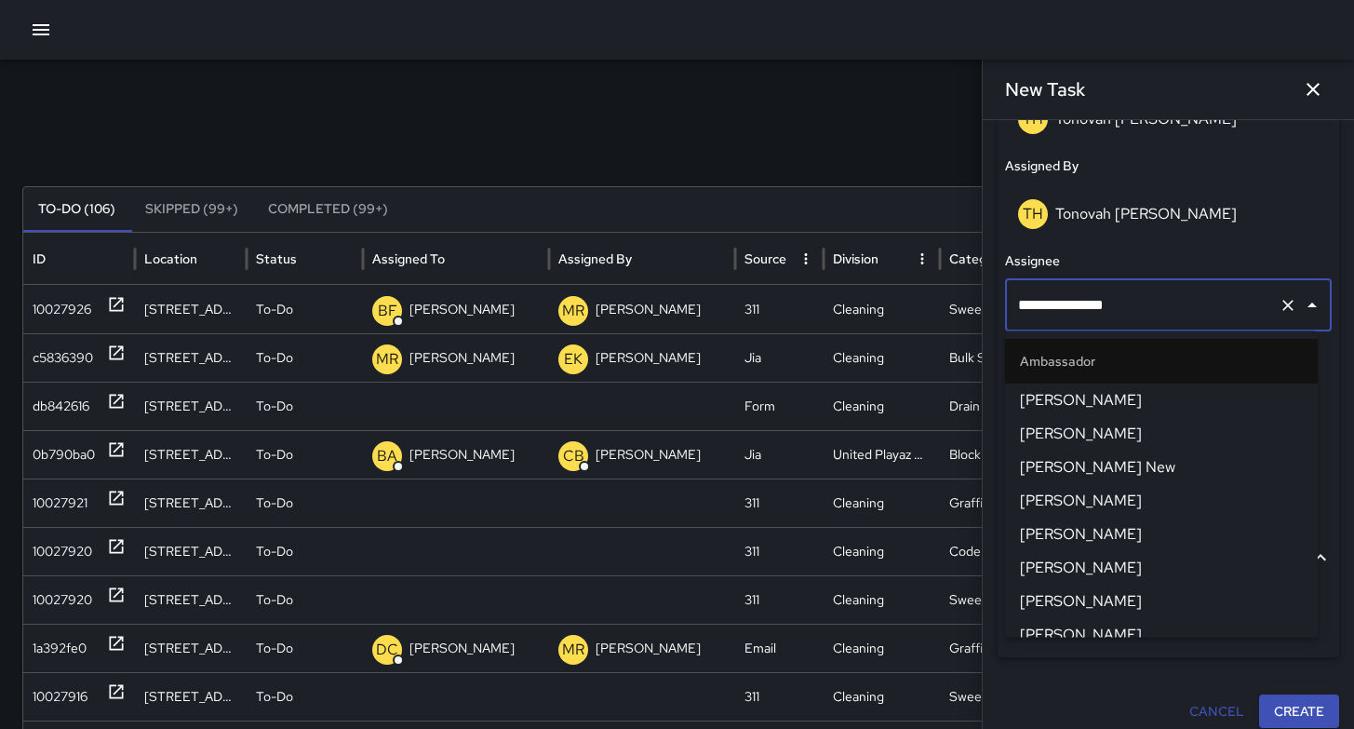
scroll to position [1326, 0]
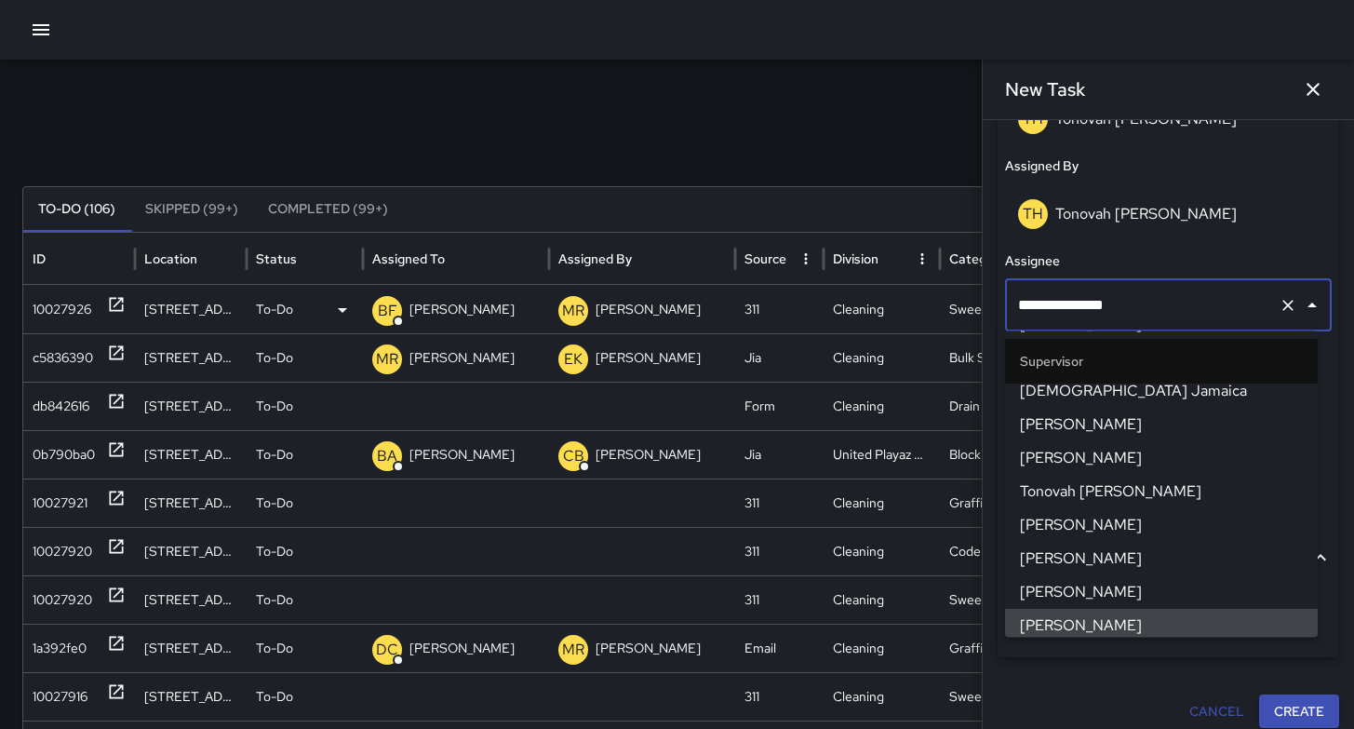
drag, startPoint x: 1129, startPoint y: 315, endPoint x: 870, endPoint y: 292, distance: 259.7
click at [937, 300] on div "Search Search New Task To-Do (106) Skipped (99+) Completed (99+) ID Location St…" at bounding box center [677, 588] width 1354 height 1056
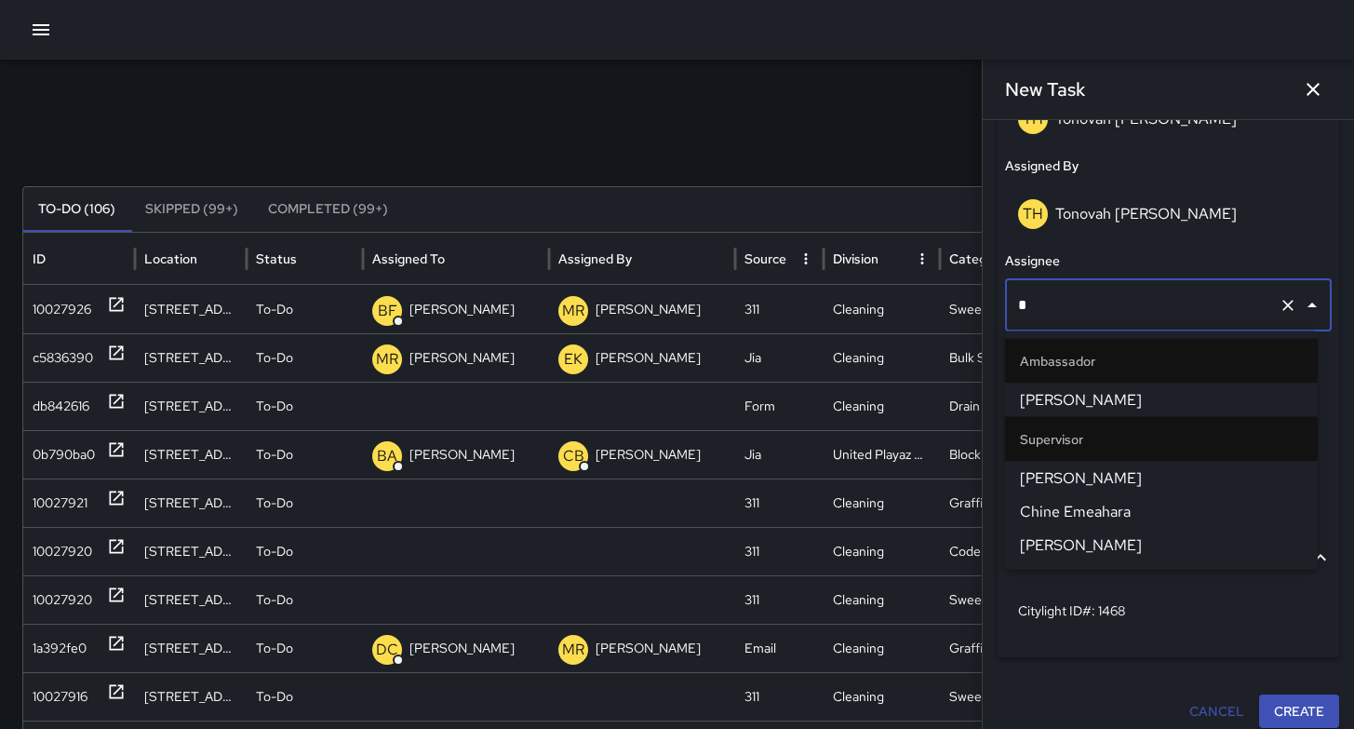
scroll to position [1092, 0]
type input "**"
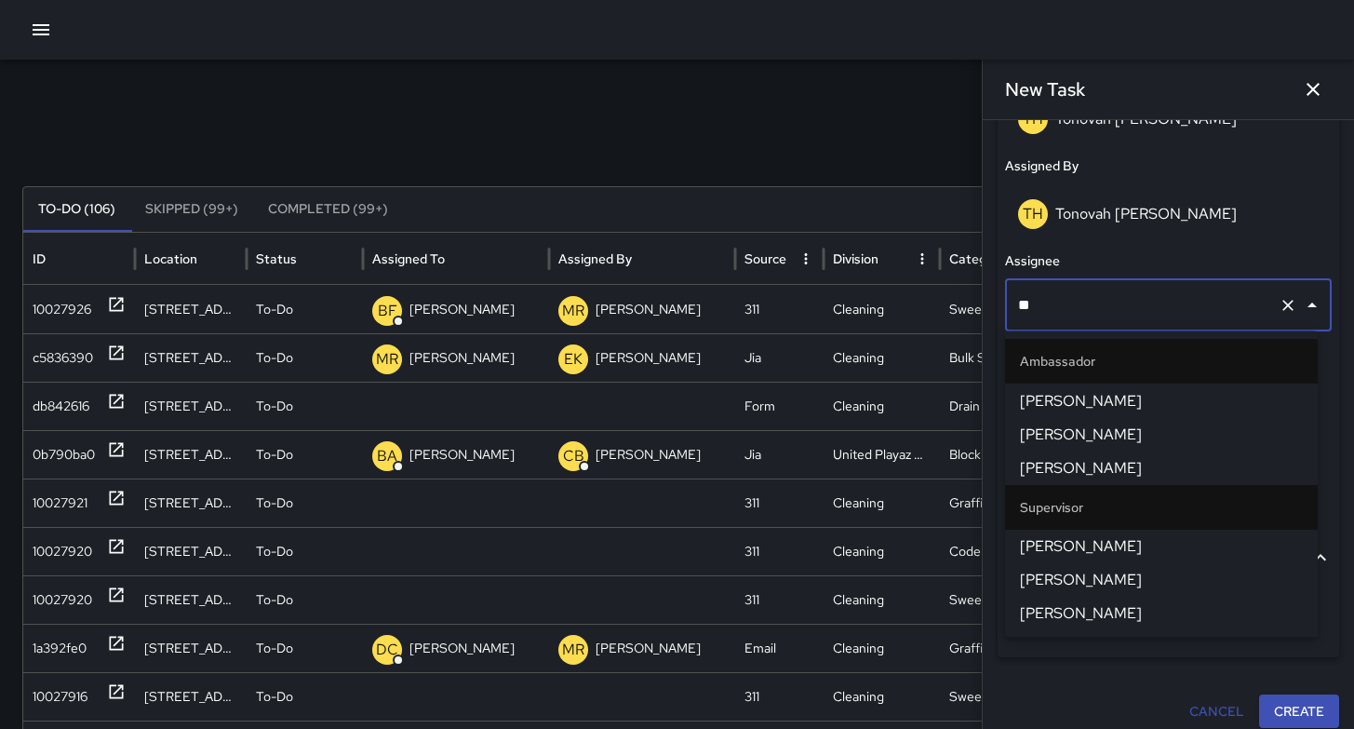
scroll to position [0, 0]
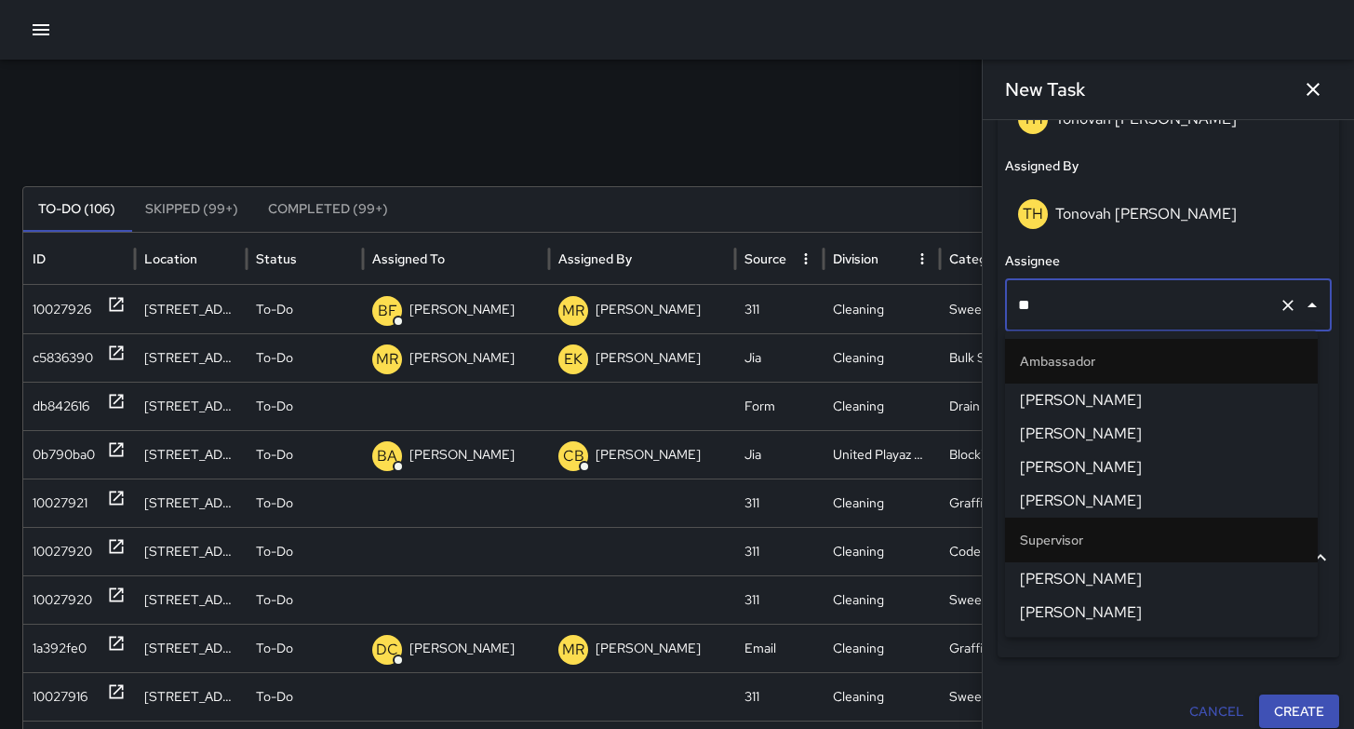
click at [1054, 454] on li "Enrique Cervantes" at bounding box center [1161, 467] width 313 height 34
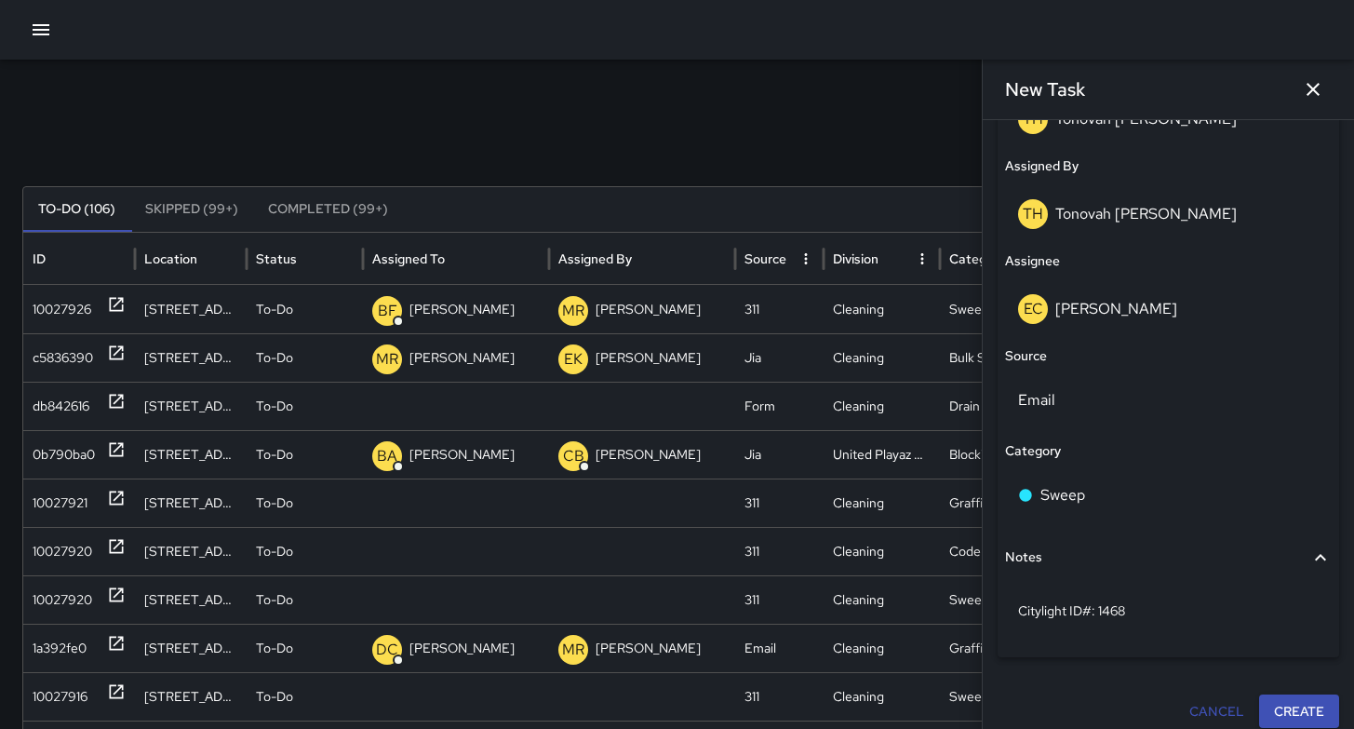
click at [1273, 707] on button "Create" at bounding box center [1299, 711] width 80 height 34
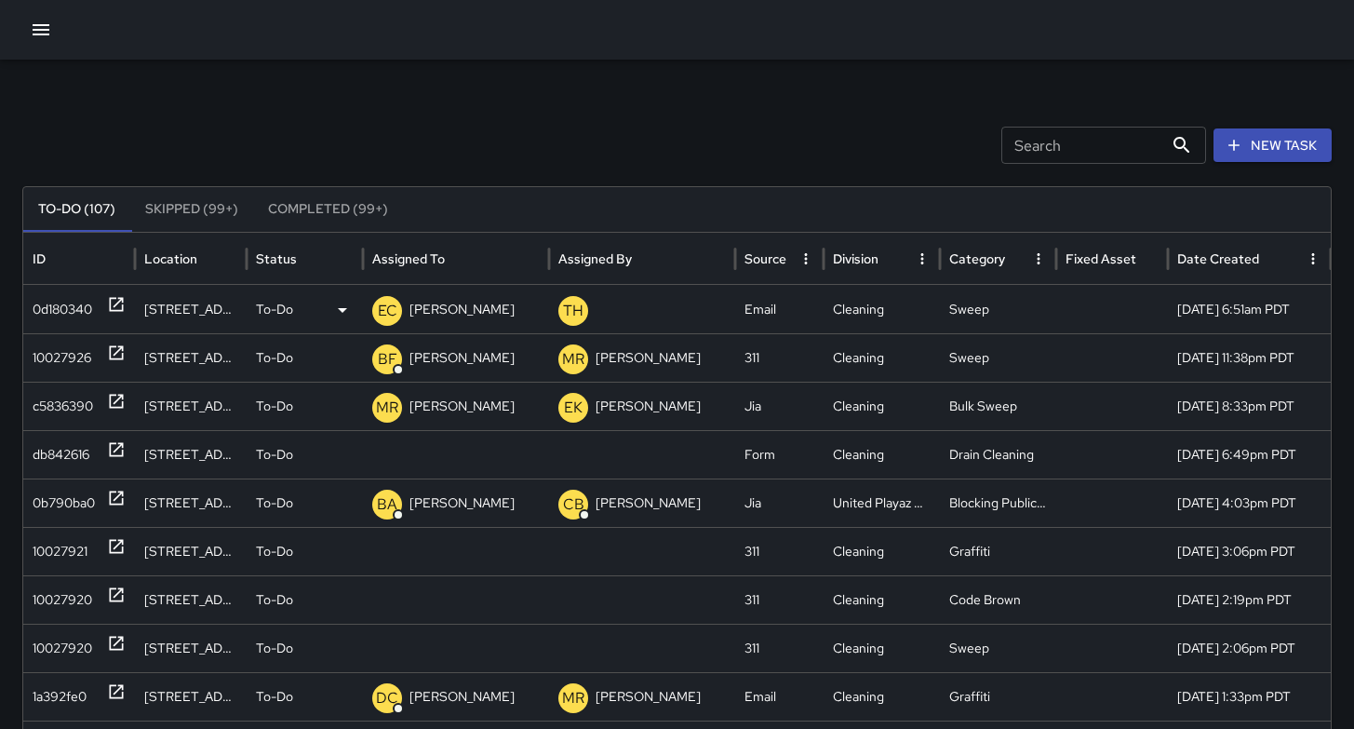
click at [38, 309] on div "0d180340" at bounding box center [63, 309] width 60 height 47
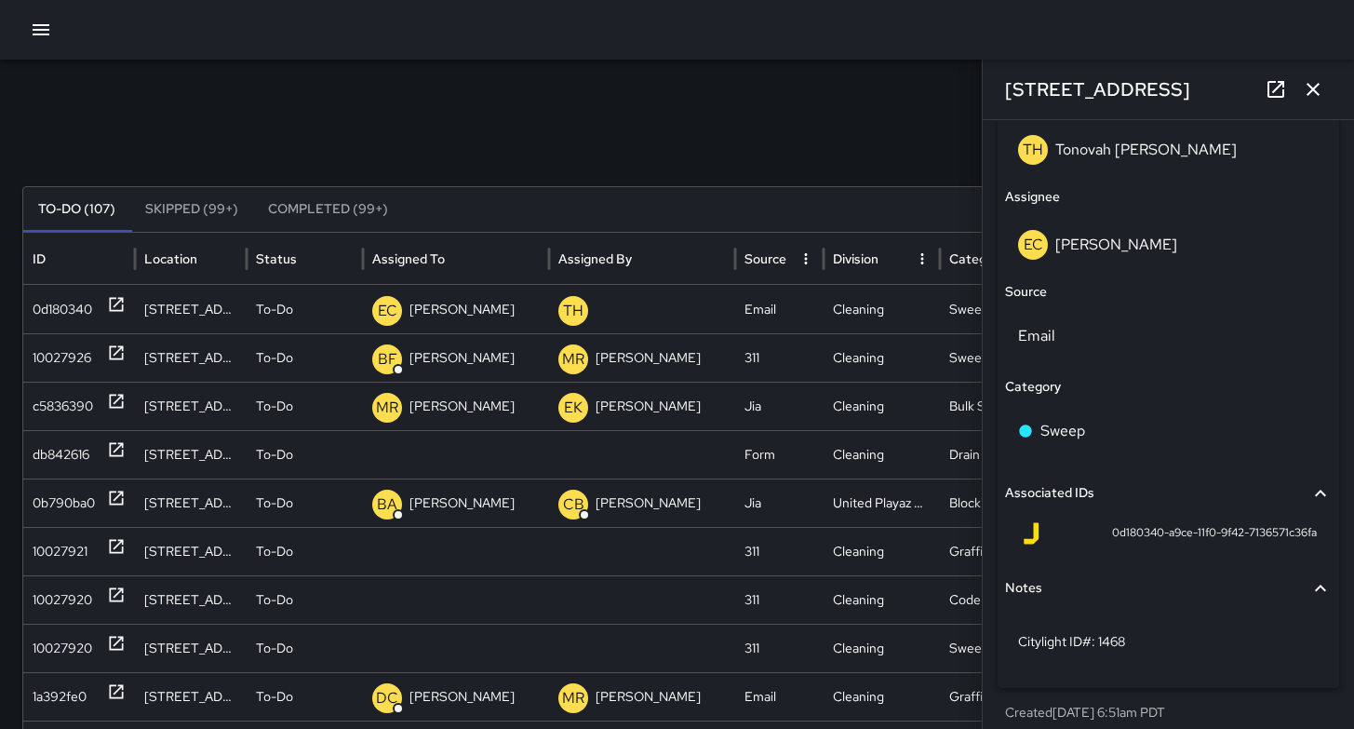
scroll to position [1126, 0]
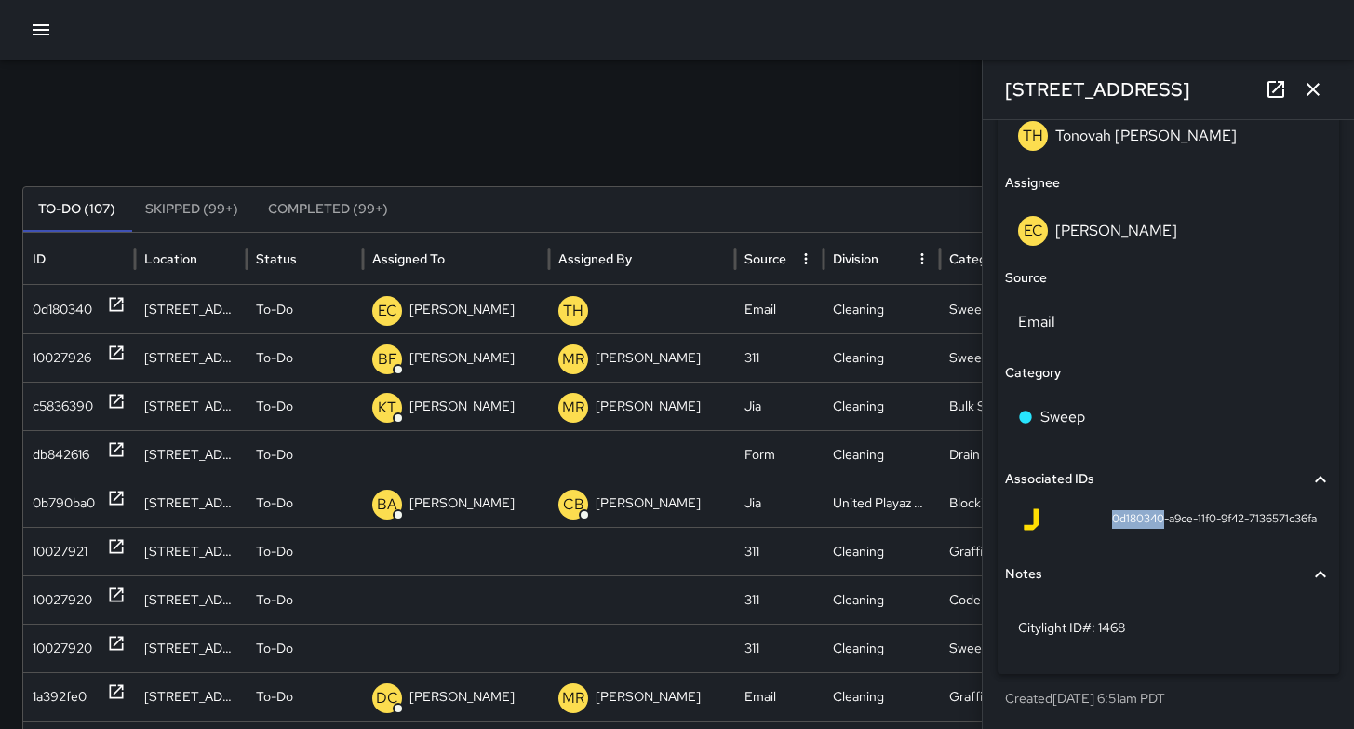
drag, startPoint x: 1136, startPoint y: 517, endPoint x: 1087, endPoint y: 510, distance: 49.9
click at [1087, 510] on div "0d180340-a9ce-11f0-9f42-7136571c36fa" at bounding box center [1168, 519] width 297 height 22
copy span "0d180340"
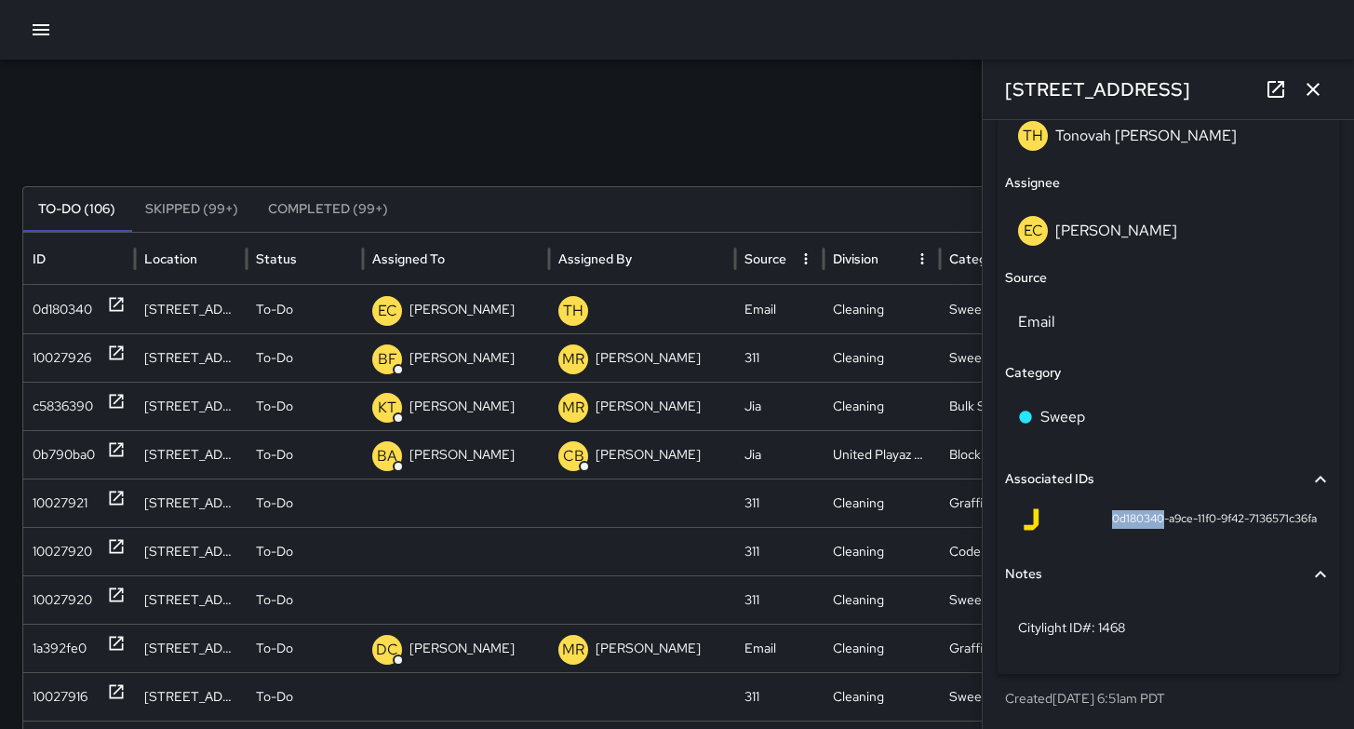
click at [1303, 90] on icon "button" at bounding box center [1313, 89] width 22 height 22
